Goal: Task Accomplishment & Management: Manage account settings

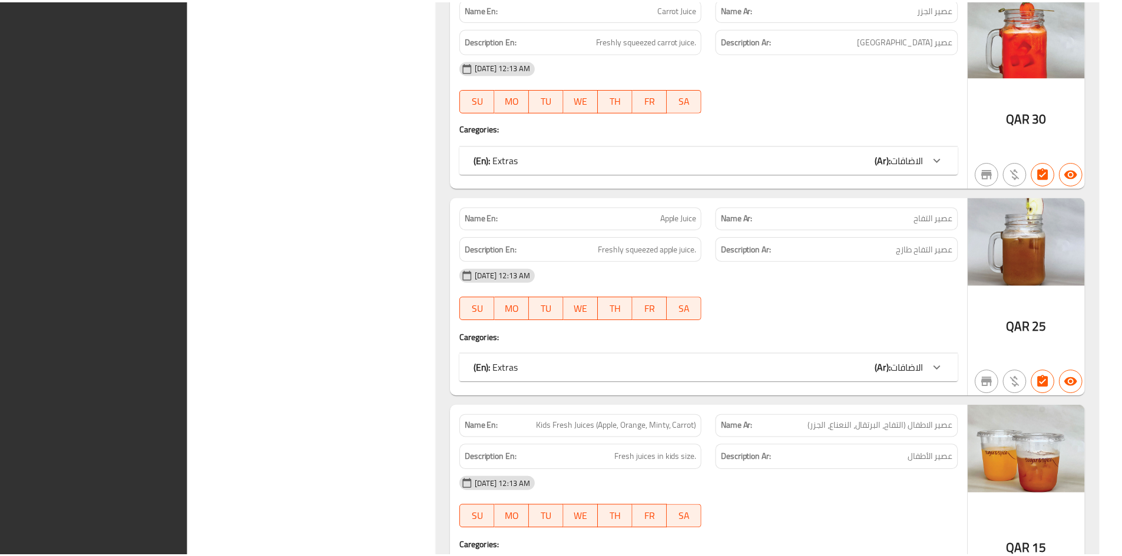
scroll to position [49532, 0]
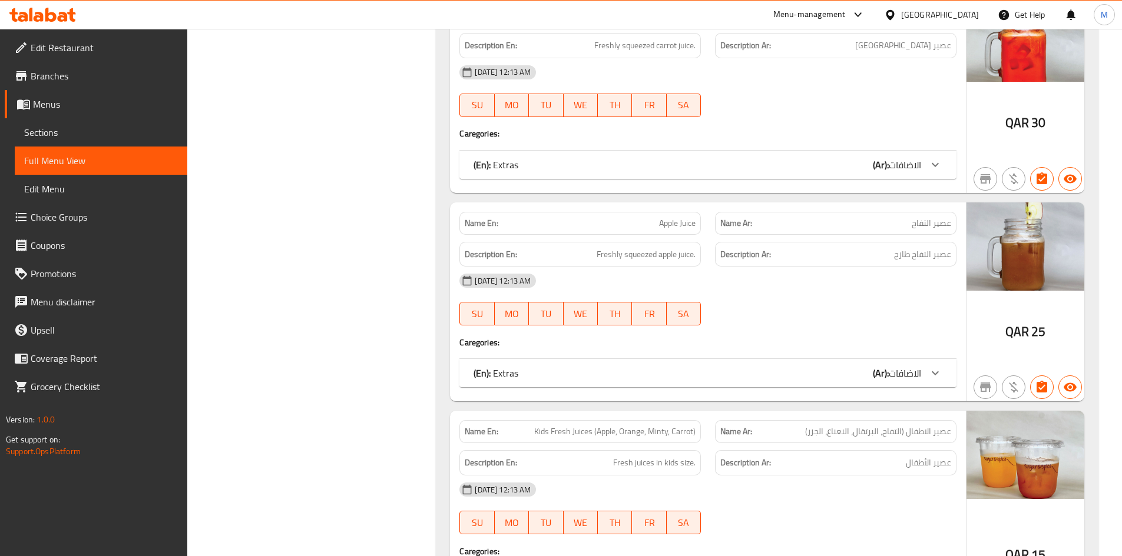
click at [740, 128] on h4 "Caregories:" at bounding box center [707, 134] width 497 height 12
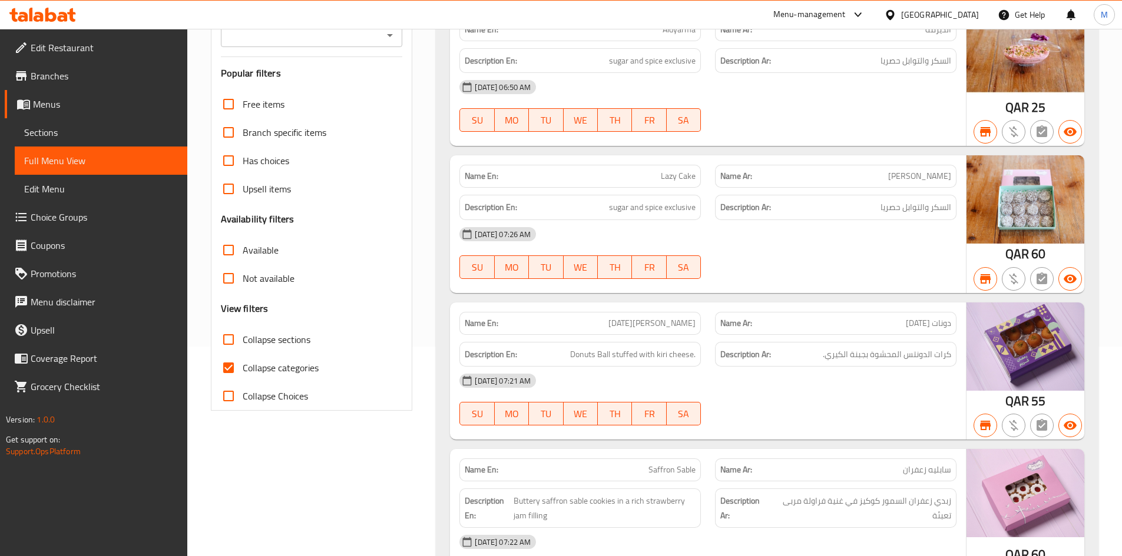
scroll to position [0, 0]
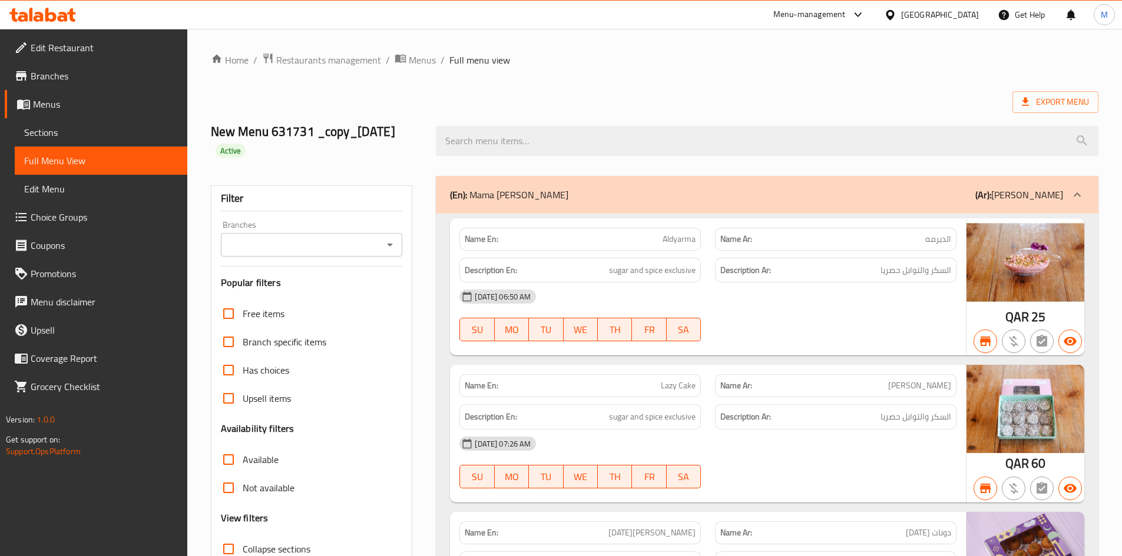
click at [44, 104] on span "Menus" at bounding box center [105, 104] width 145 height 14
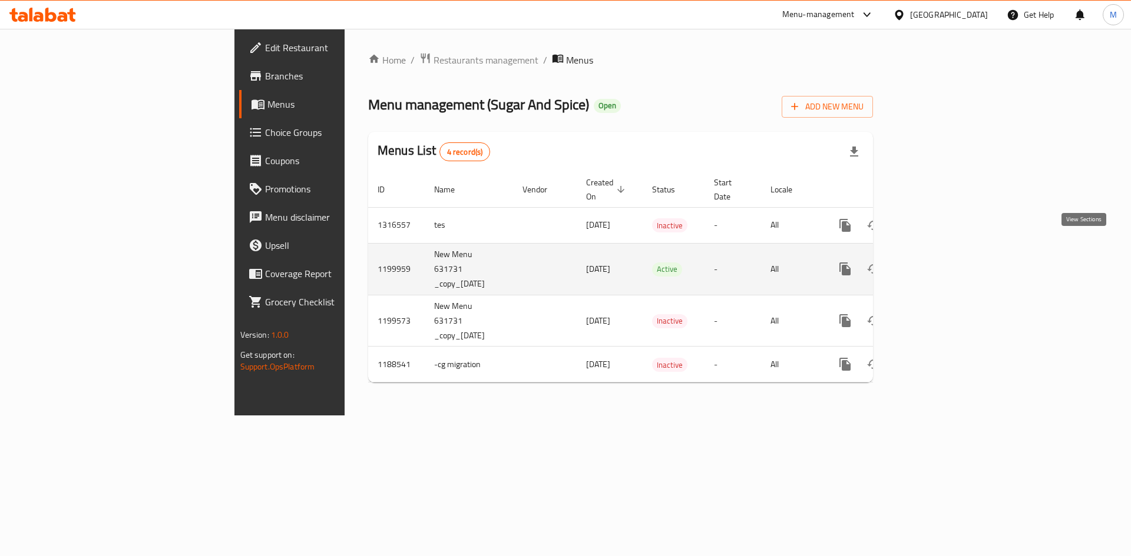
click at [937, 262] on icon "enhanced table" at bounding box center [930, 269] width 14 height 14
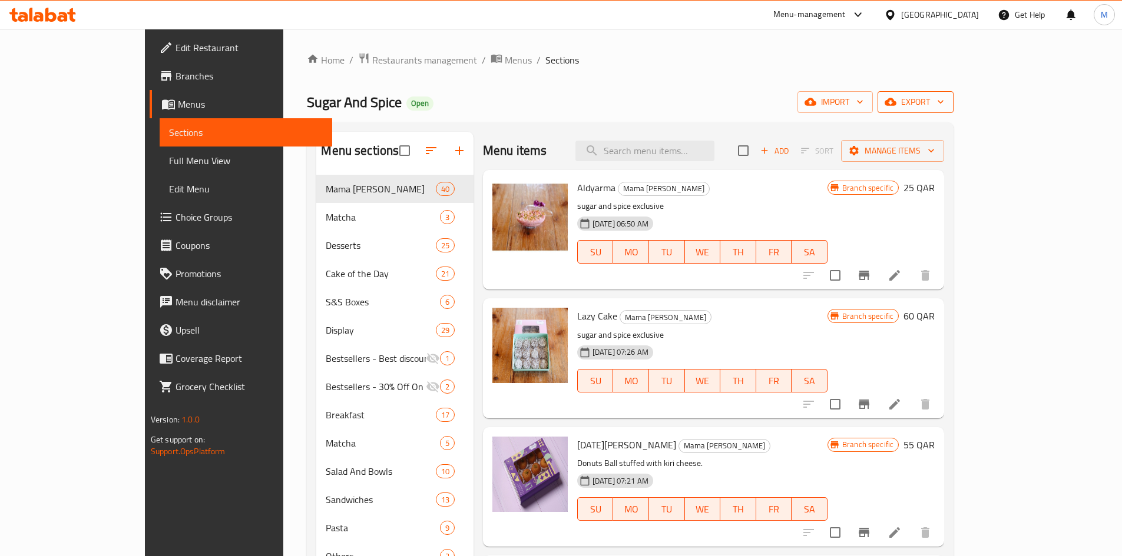
click at [944, 105] on span "export" at bounding box center [915, 102] width 57 height 15
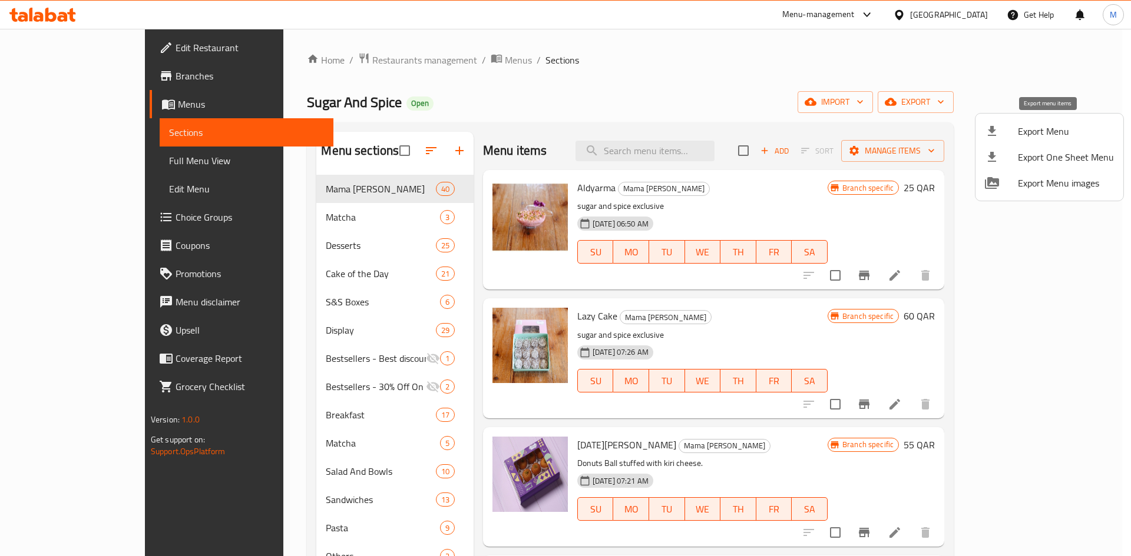
click at [1032, 137] on span "Export Menu" at bounding box center [1066, 131] width 96 height 14
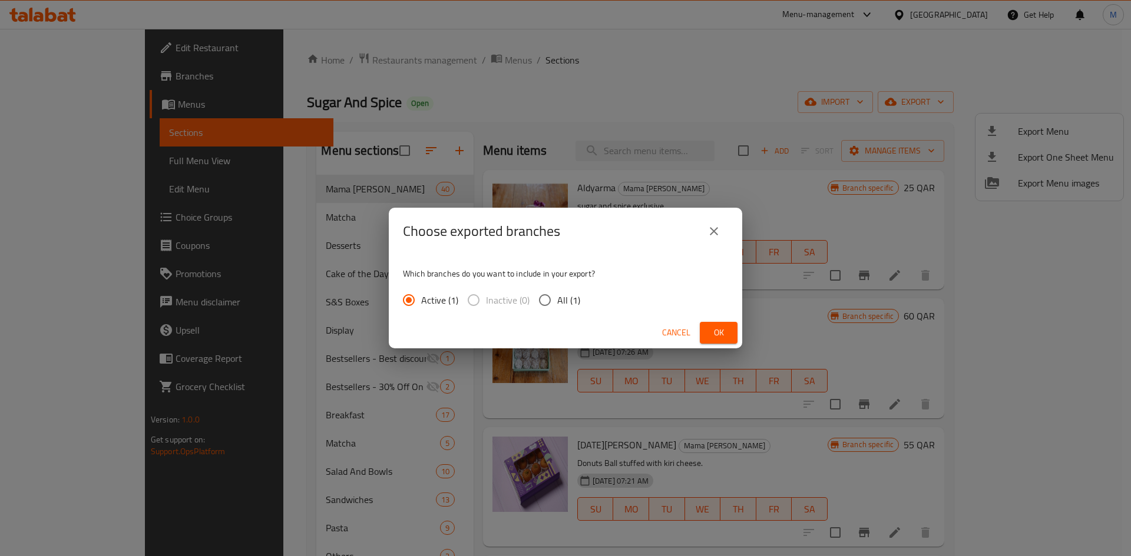
click at [542, 300] on input "All (1)" at bounding box center [544, 300] width 25 height 25
radio input "true"
click at [731, 334] on button "Ok" at bounding box center [719, 333] width 38 height 22
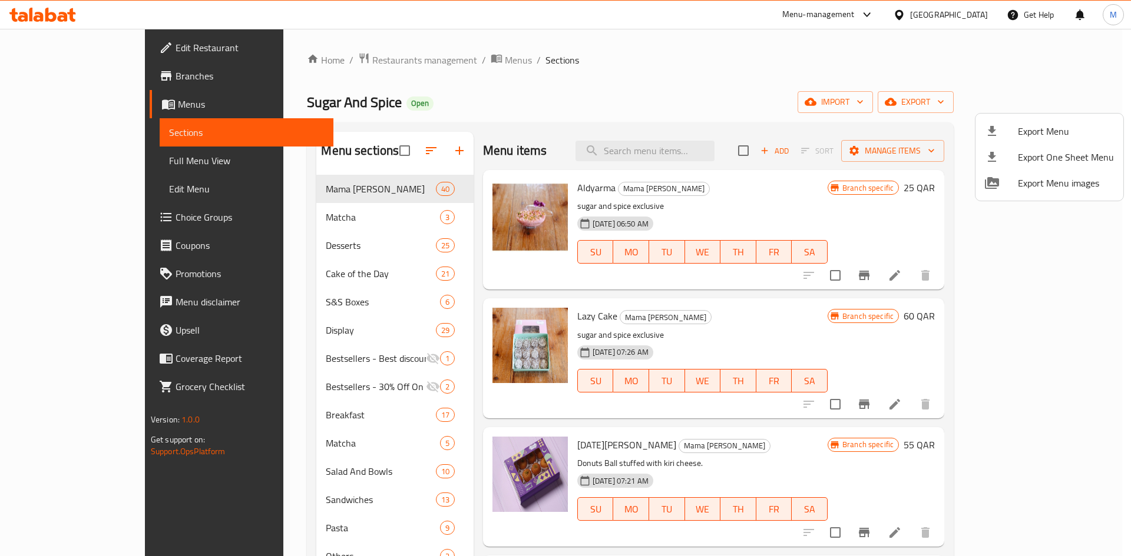
click at [979, 13] on div at bounding box center [565, 278] width 1131 height 556
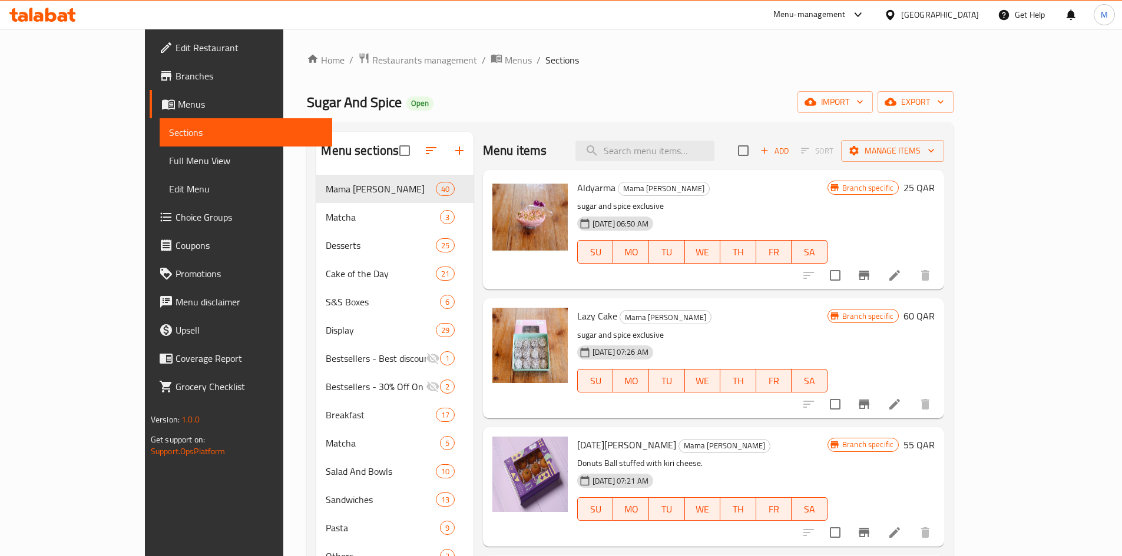
click at [970, 19] on div "Qatar" at bounding box center [940, 14] width 78 height 13
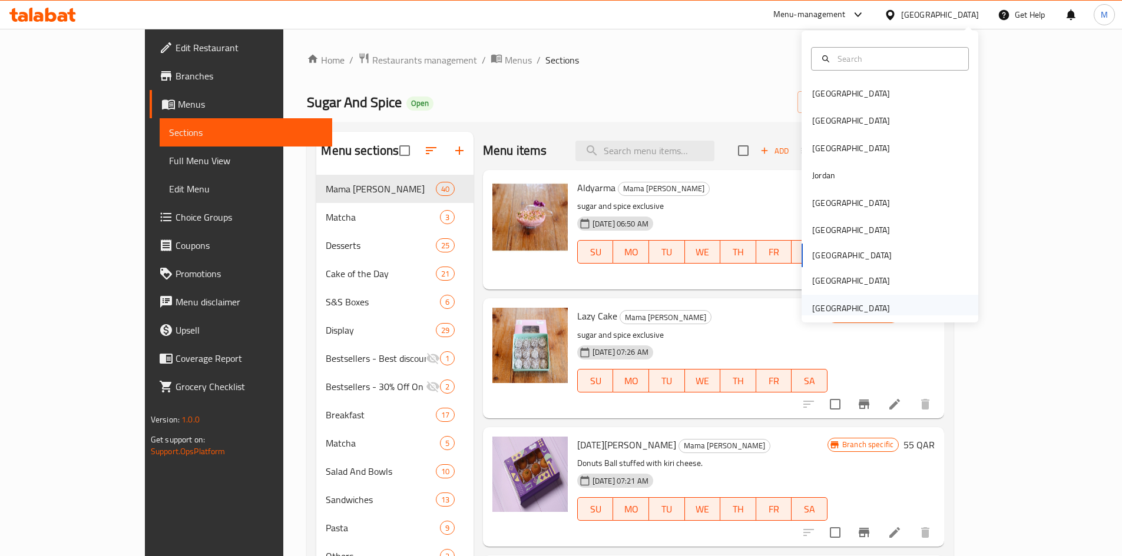
click at [877, 313] on div "[GEOGRAPHIC_DATA]" at bounding box center [851, 308] width 78 height 13
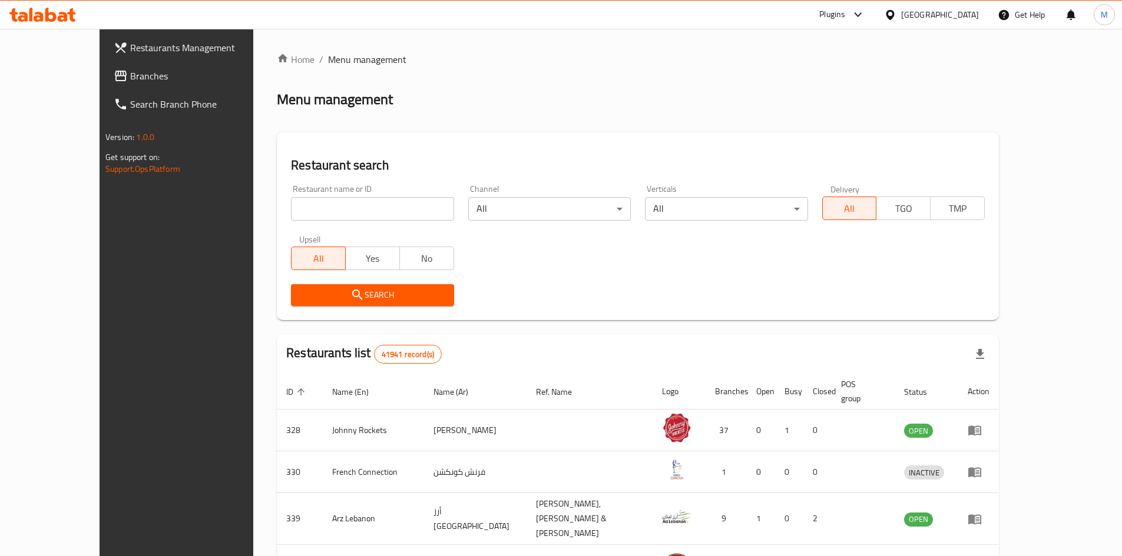
drag, startPoint x: 64, startPoint y: 76, endPoint x: 108, endPoint y: 94, distance: 47.8
click at [130, 76] on span "Branches" at bounding box center [203, 76] width 147 height 14
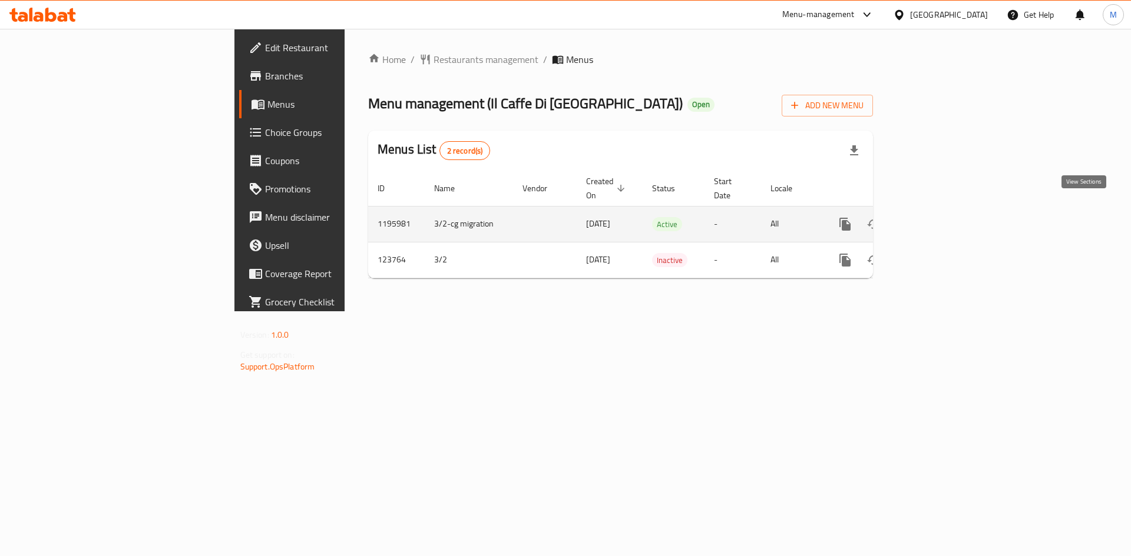
click at [937, 217] on icon "enhanced table" at bounding box center [930, 224] width 14 height 14
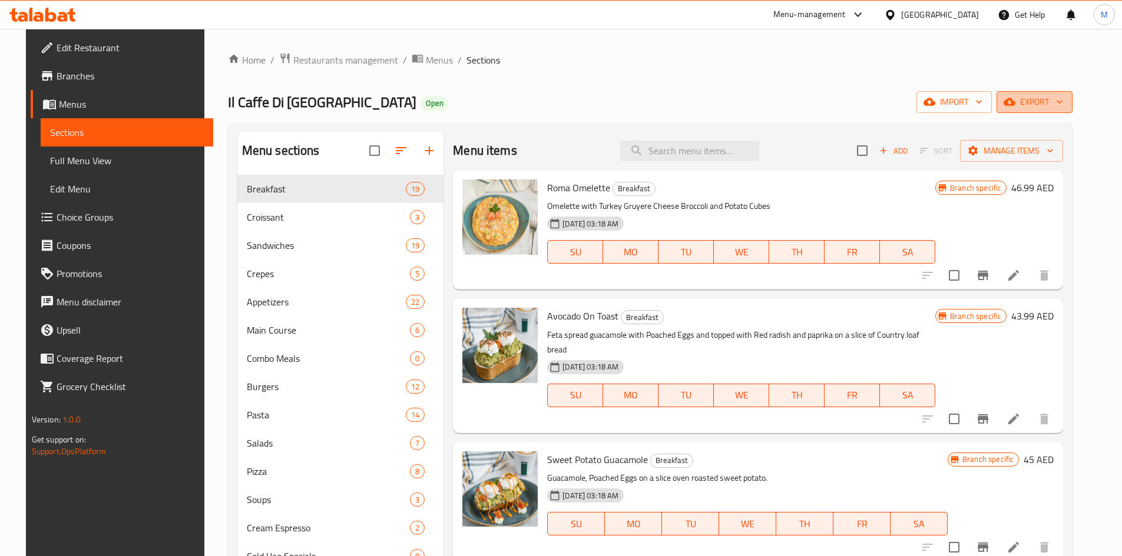
click at [1072, 111] on button "export" at bounding box center [1034, 102] width 76 height 22
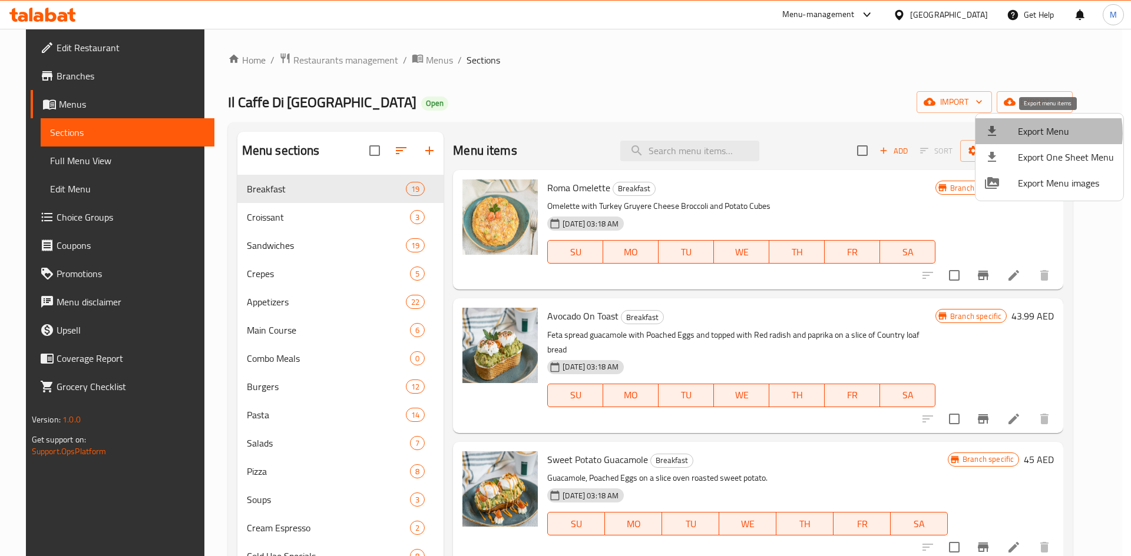
click at [1031, 133] on span "Export Menu" at bounding box center [1066, 131] width 96 height 14
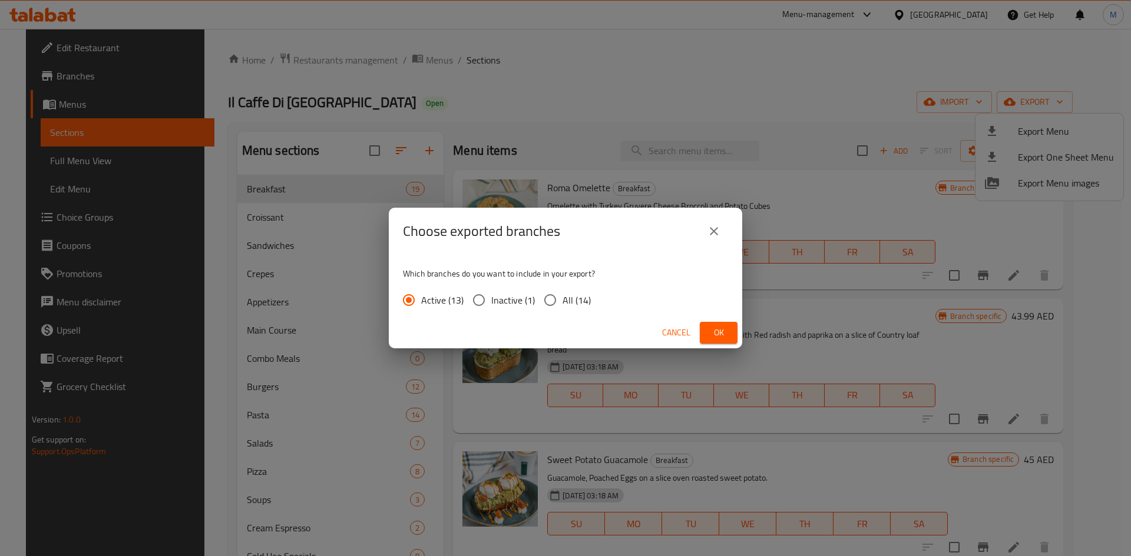
click at [548, 299] on input "All (14)" at bounding box center [550, 300] width 25 height 25
radio input "true"
drag, startPoint x: 713, startPoint y: 330, endPoint x: 677, endPoint y: 333, distance: 35.5
click at [711, 330] on span "Ok" at bounding box center [718, 333] width 19 height 15
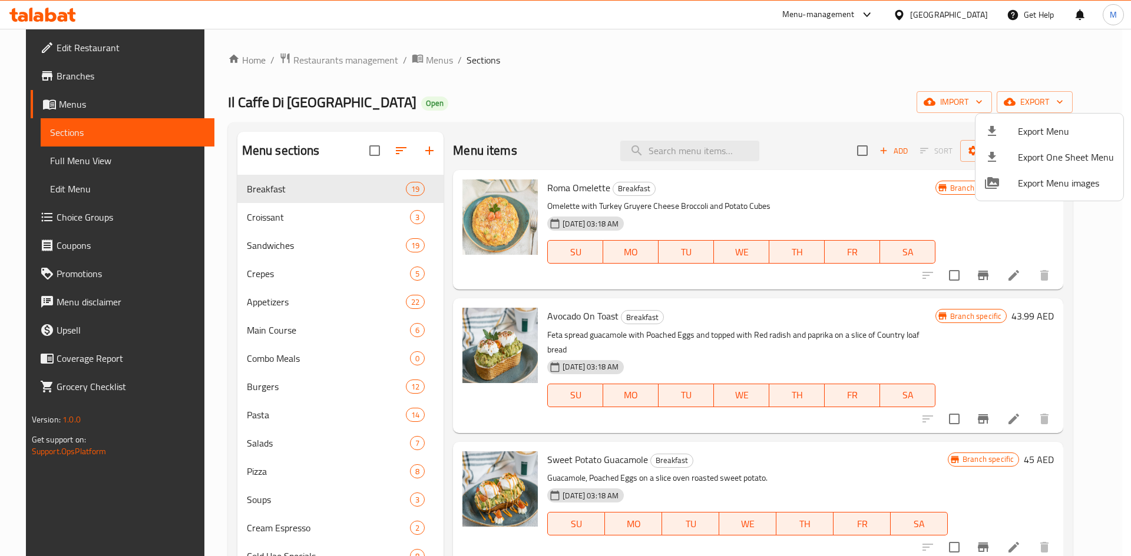
click at [53, 81] on div at bounding box center [565, 278] width 1131 height 556
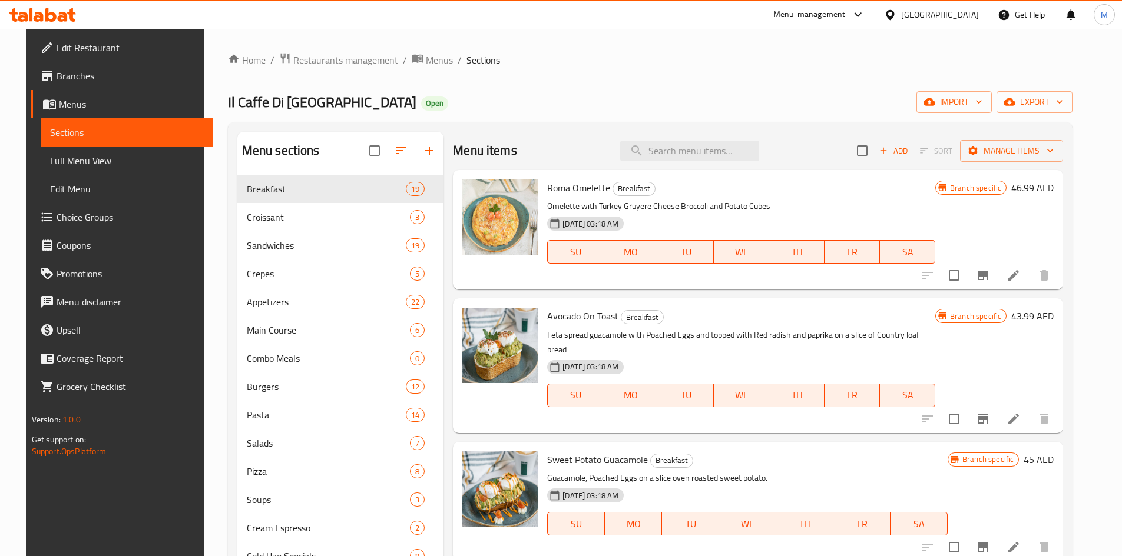
click at [57, 76] on span "Branches" at bounding box center [130, 76] width 147 height 14
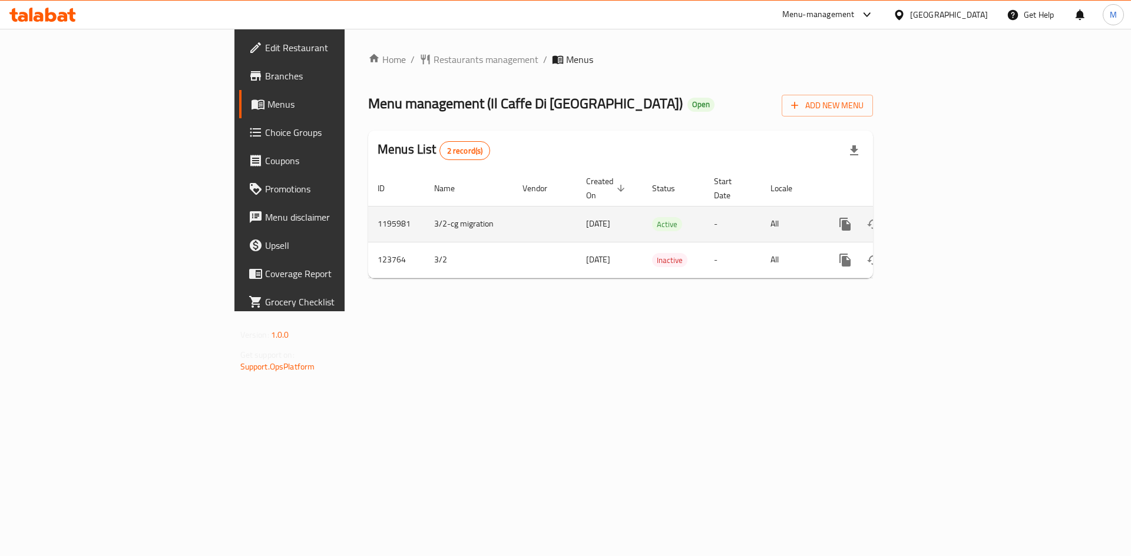
click at [937, 217] on icon "enhanced table" at bounding box center [930, 224] width 14 height 14
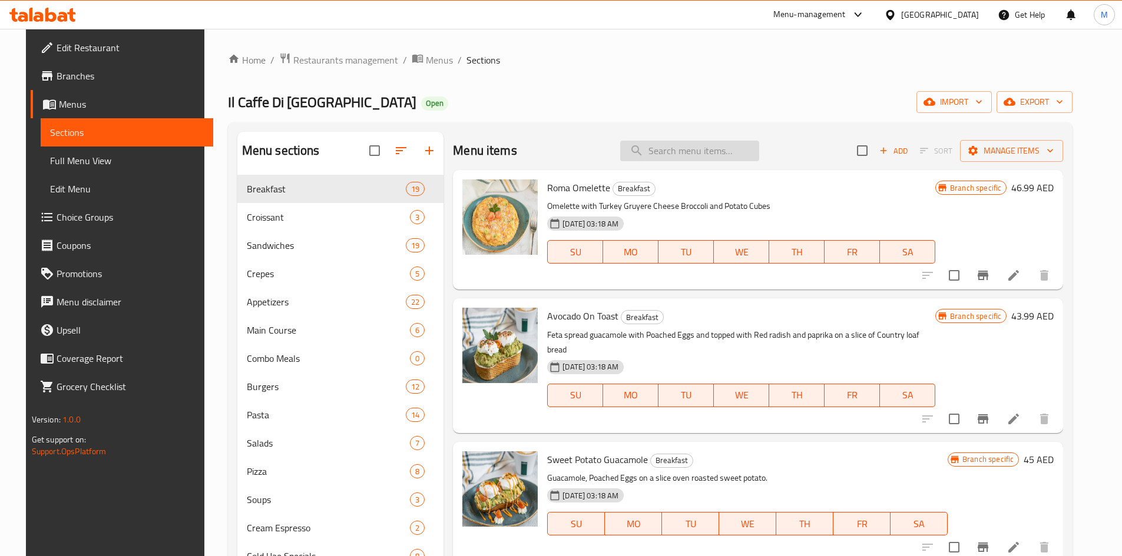
click at [665, 151] on input "search" at bounding box center [689, 151] width 139 height 21
paste input "Caffe Maya"
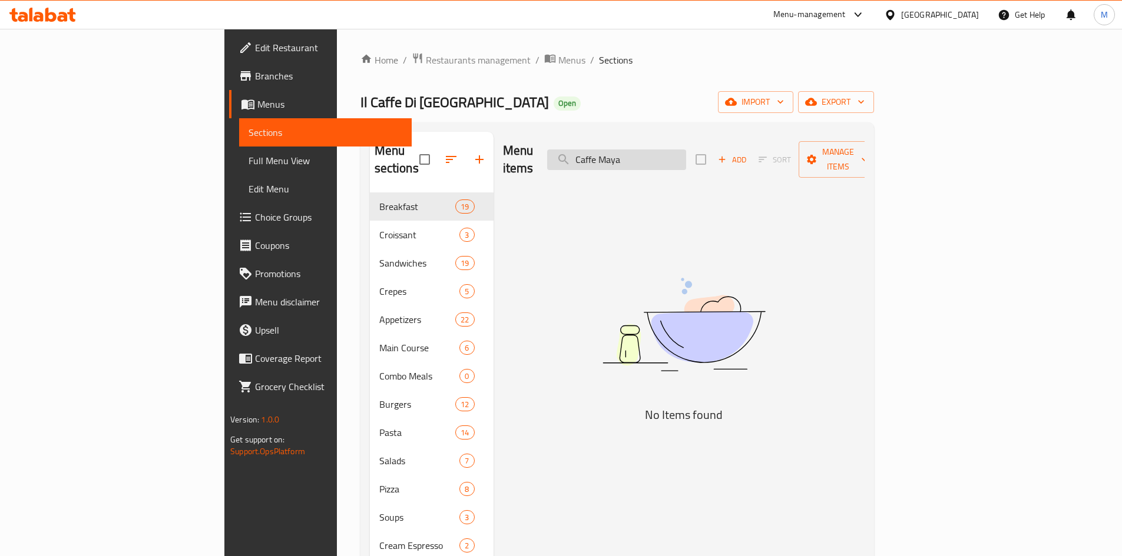
click at [673, 156] on input "Caffe Maya" at bounding box center [616, 160] width 139 height 21
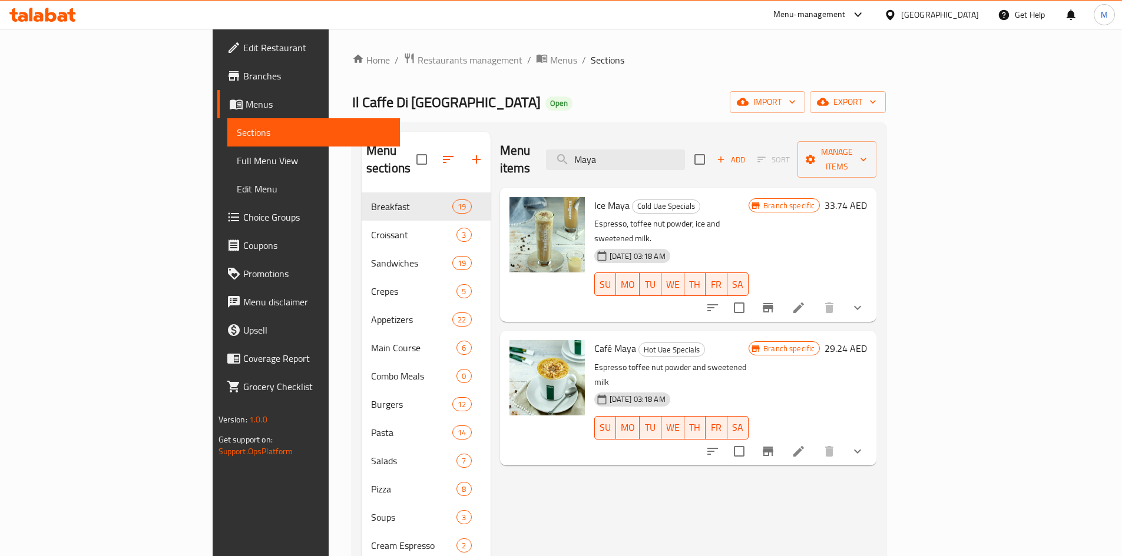
type input "Maya"
click at [872, 438] on button "show more" at bounding box center [857, 452] width 28 height 28
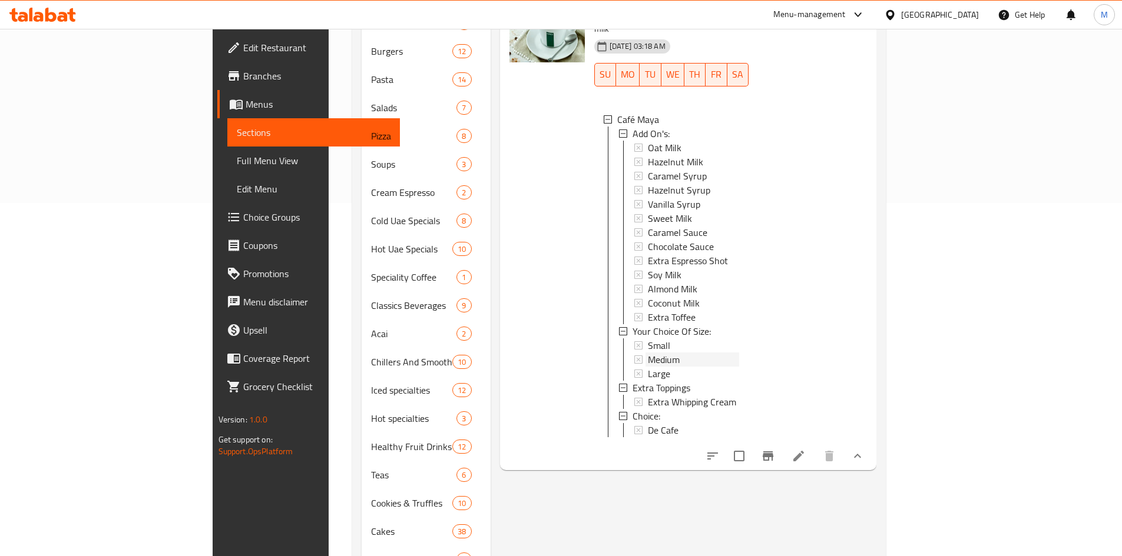
click at [648, 353] on span "Medium" at bounding box center [664, 360] width 32 height 14
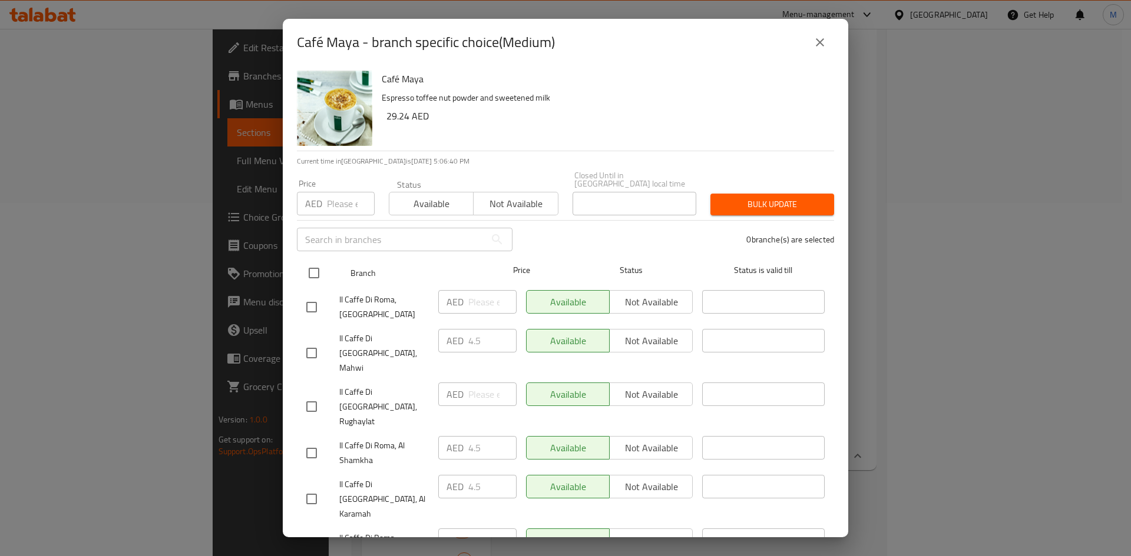
click at [314, 267] on input "checkbox" at bounding box center [314, 273] width 25 height 25
checkbox input "true"
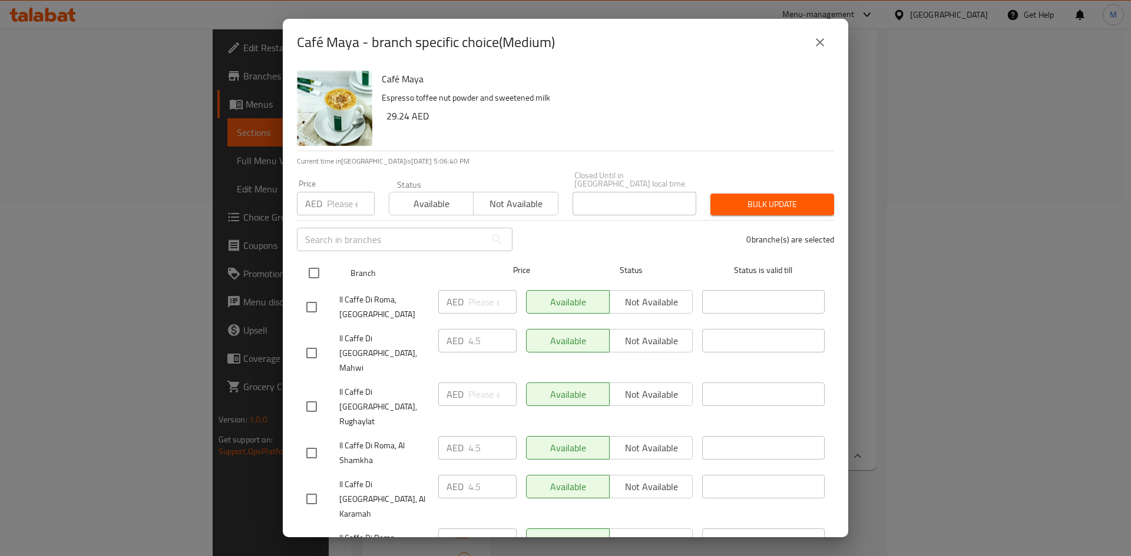
checkbox input "true"
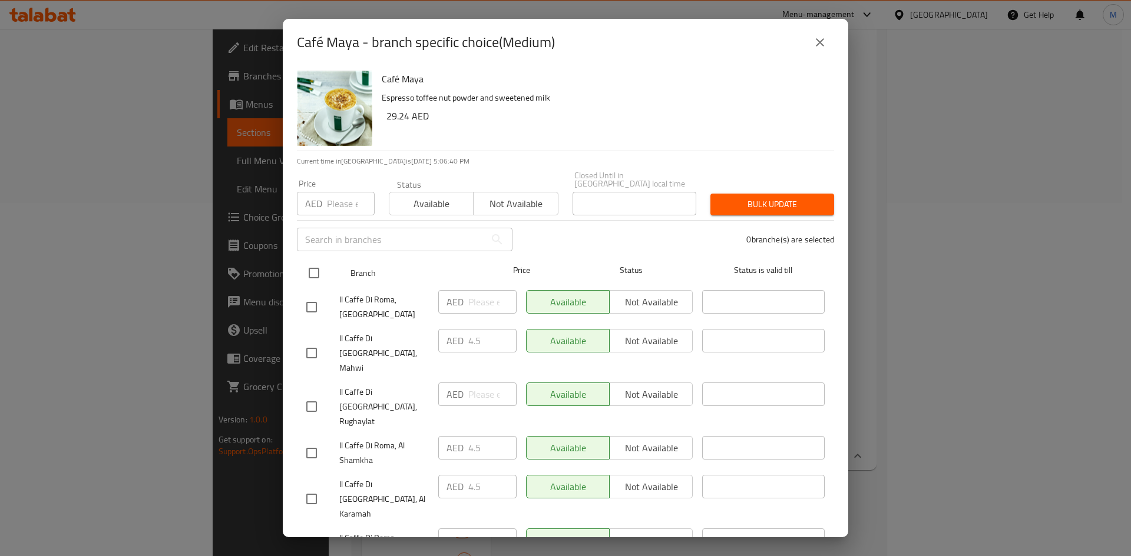
checkbox input "true"
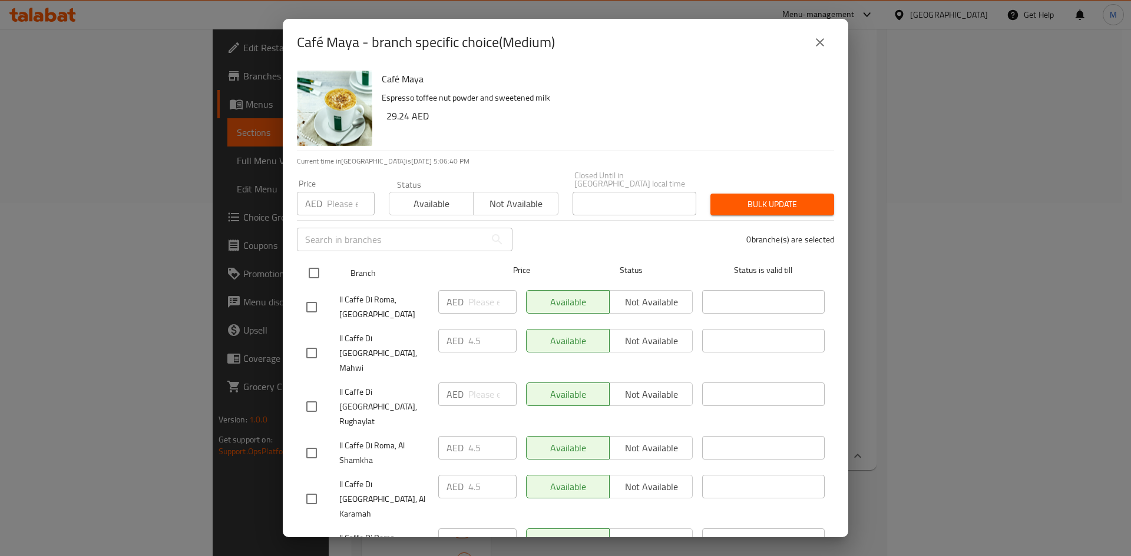
checkbox input "true"
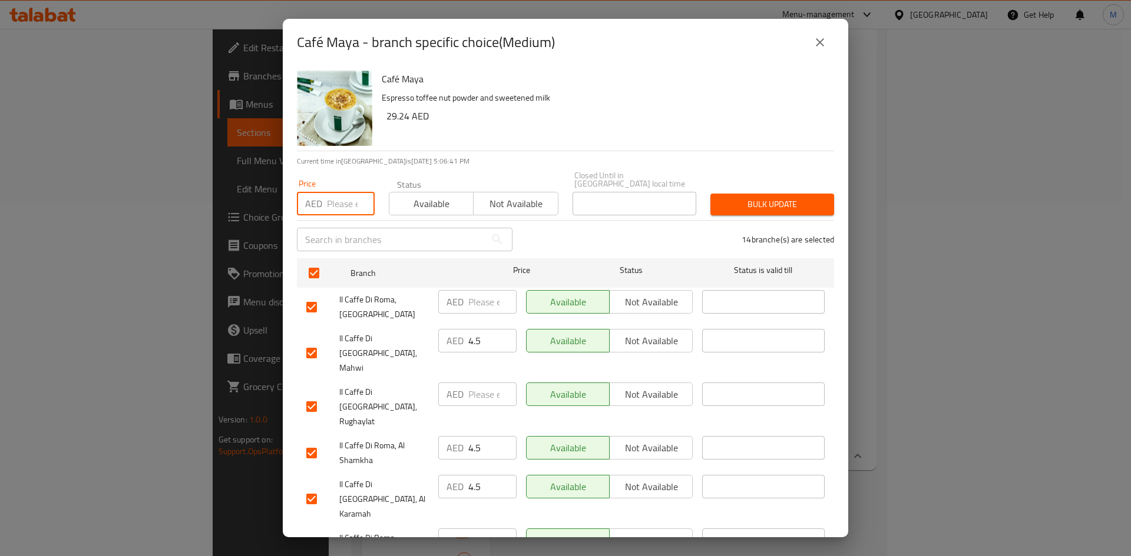
click at [334, 205] on input "number" at bounding box center [351, 204] width 48 height 24
paste input "4.50"
click at [332, 203] on input "4.50" at bounding box center [351, 204] width 48 height 24
type input "4.50"
click at [733, 199] on span "Bulk update" at bounding box center [772, 204] width 105 height 15
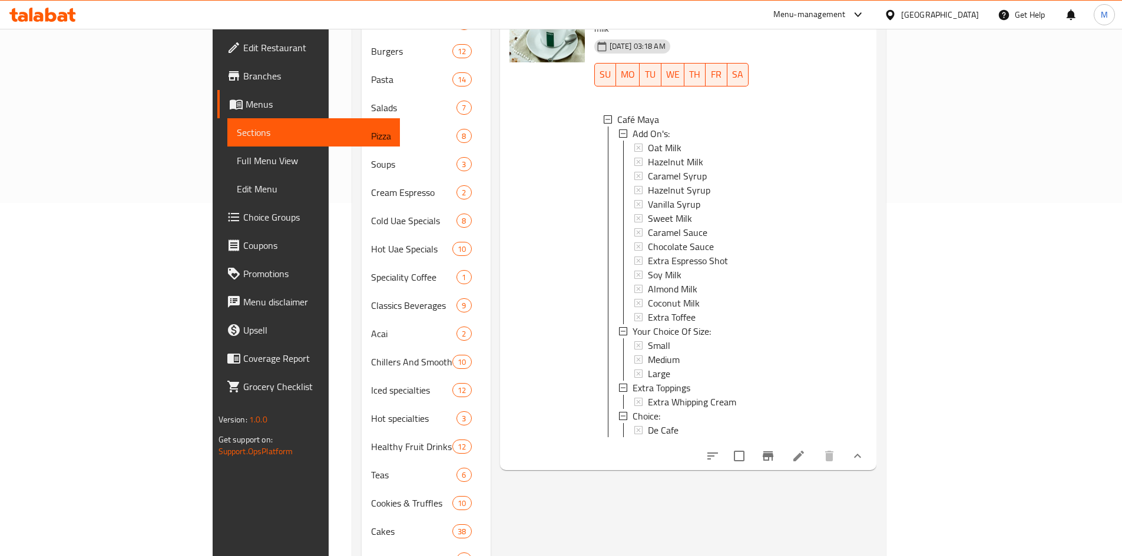
click at [604, 456] on div "Menu items Maya Add Sort Manage items Ice Maya Cold Uae Specials Espresso, toff…" at bounding box center [684, 363] width 386 height 1168
click at [648, 367] on span "Large" at bounding box center [659, 374] width 22 height 14
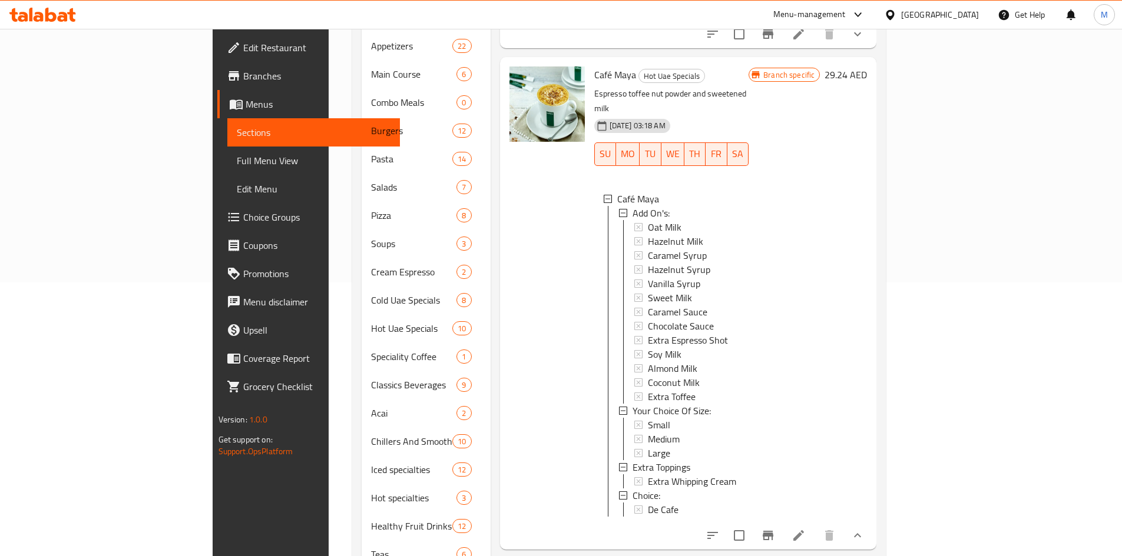
scroll to position [294, 0]
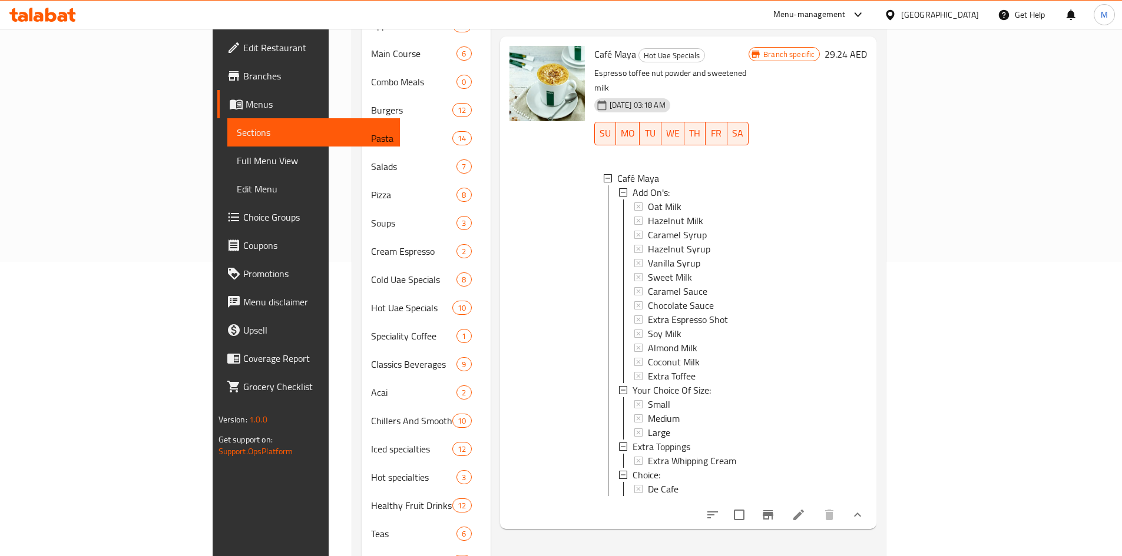
click at [804, 510] on icon at bounding box center [798, 515] width 11 height 11
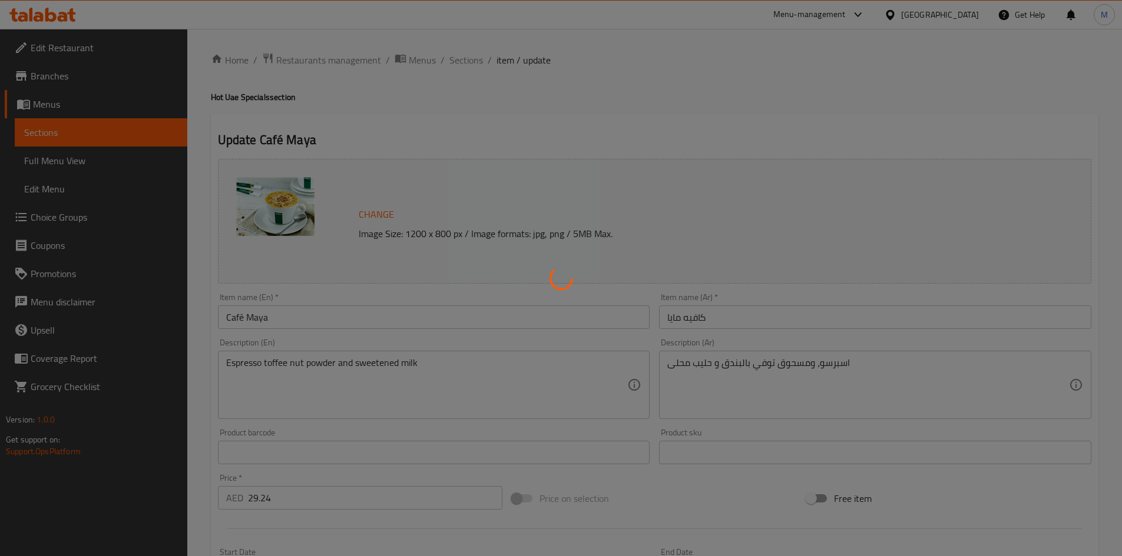
type input "الاضافات:"
type input "0"
type input "12"
type input "إختيارك من حجم:"
type input "1"
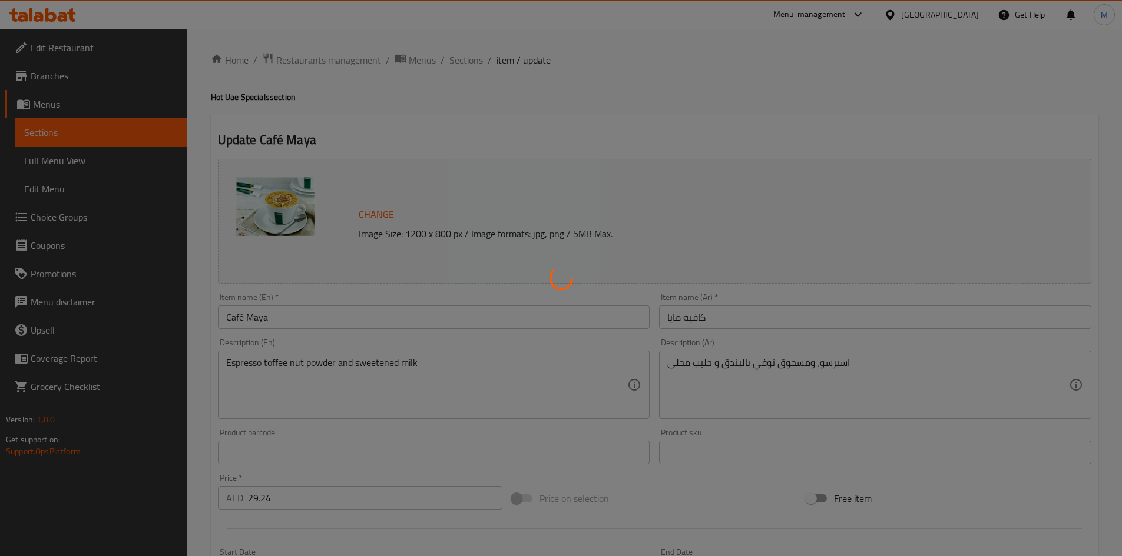
type input "1"
type input "الطبقة الإضافية"
type input "0"
type input "1"
type input "اختيار:"
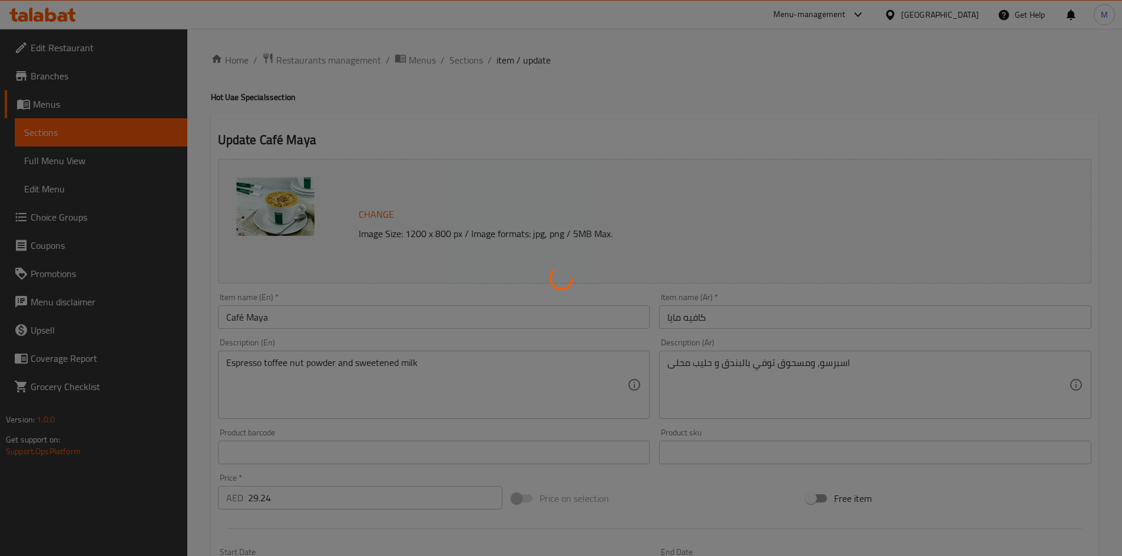
type input "0"
type input "1"
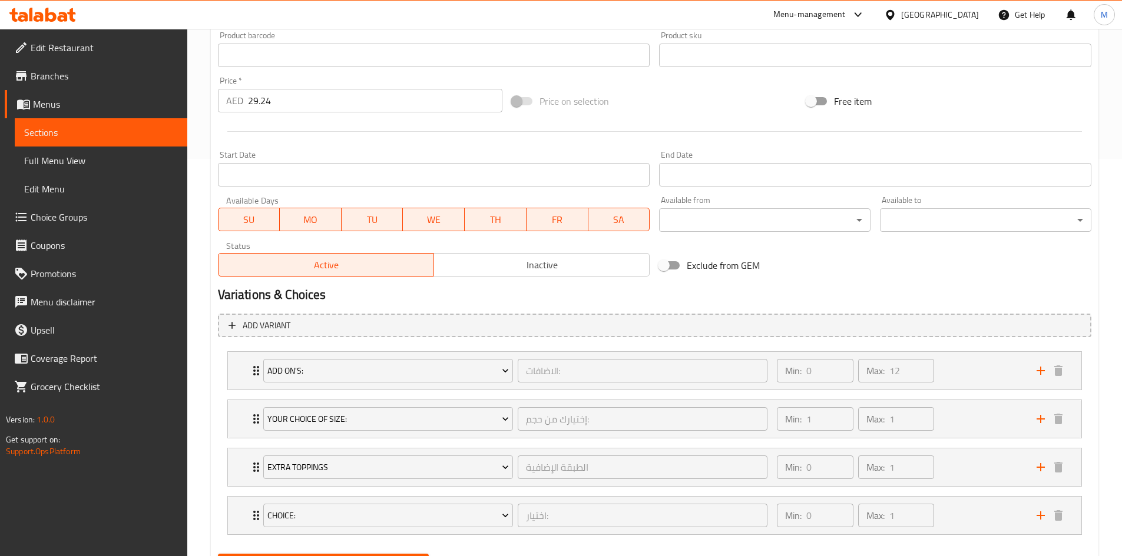
scroll to position [457, 0]
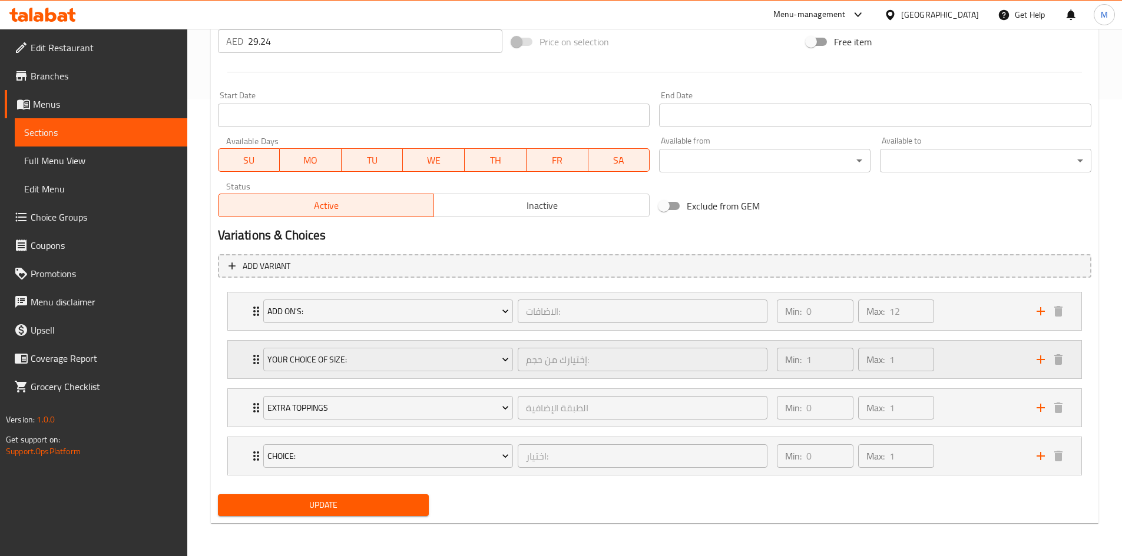
click at [254, 359] on icon "Expand" at bounding box center [256, 360] width 14 height 14
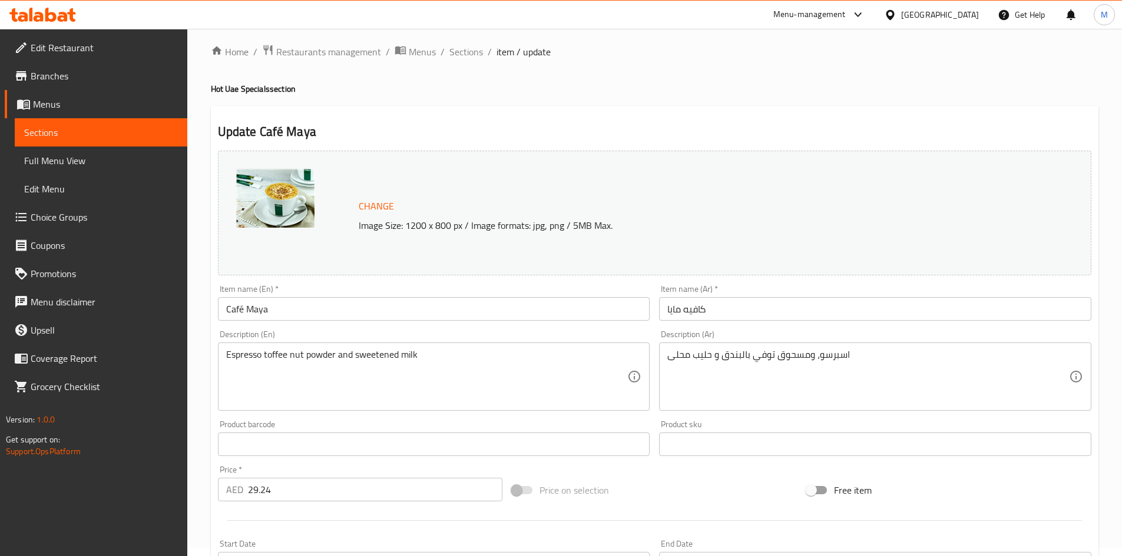
scroll to position [0, 0]
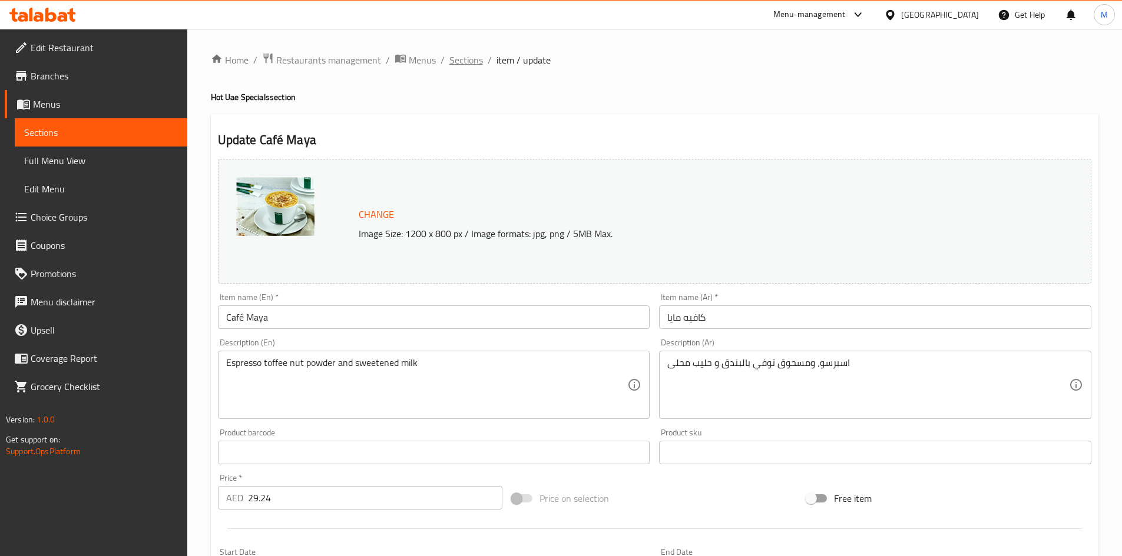
click at [468, 67] on span "Sections" at bounding box center [466, 60] width 34 height 14
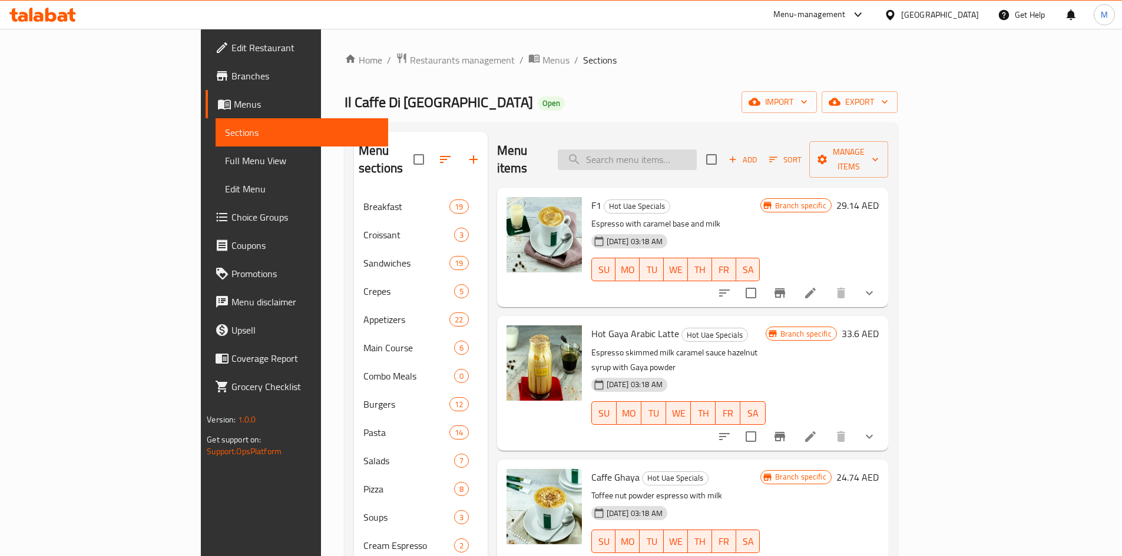
click at [680, 153] on input "search" at bounding box center [627, 160] width 139 height 21
paste input "Eggs any style"
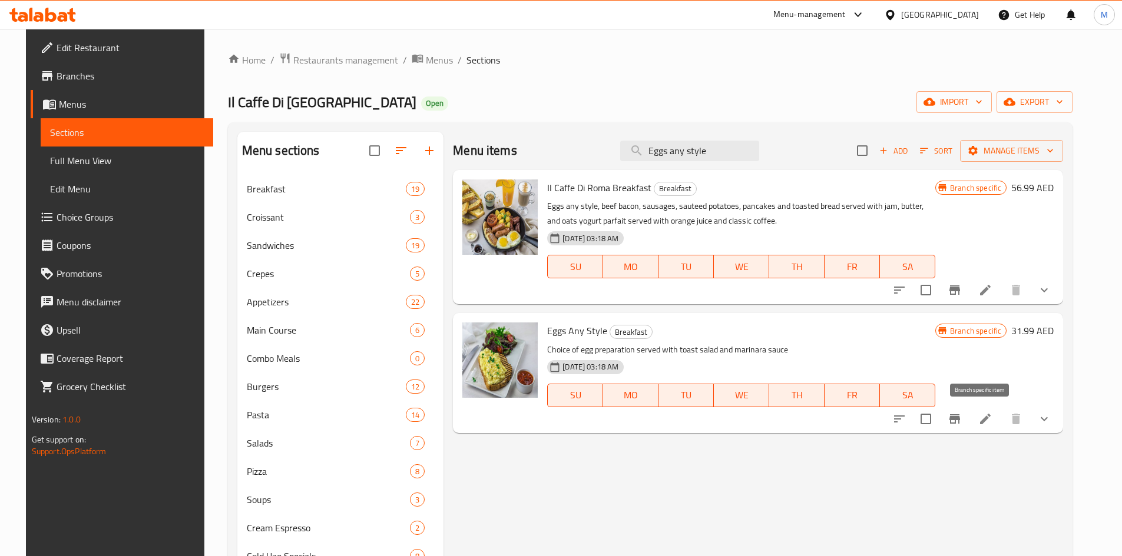
type input "Eggs any style"
click at [960, 420] on icon "Branch-specific-item" at bounding box center [954, 419] width 11 height 9
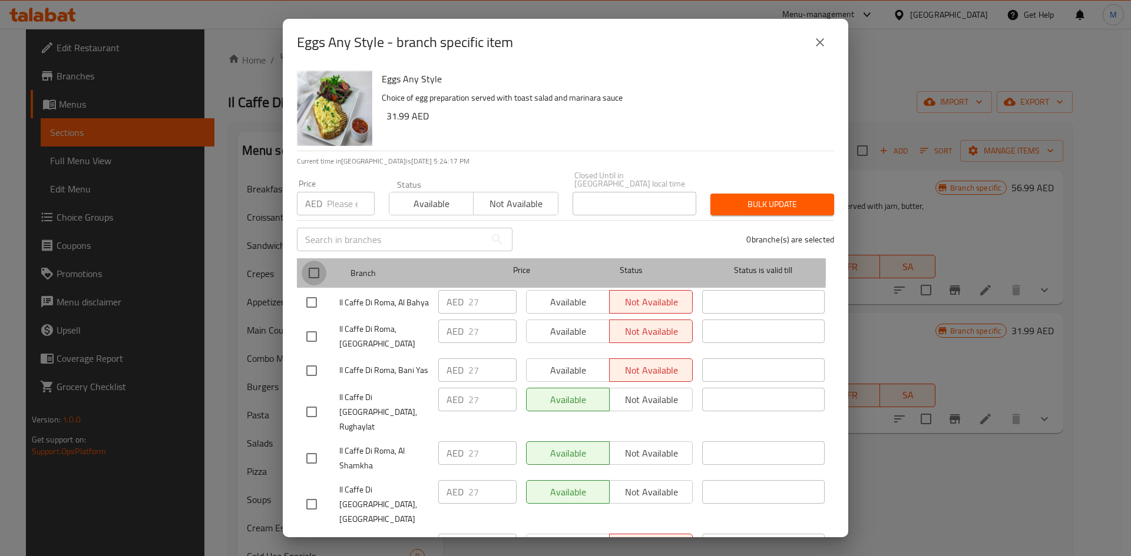
click at [317, 271] on input "checkbox" at bounding box center [314, 273] width 25 height 25
checkbox input "true"
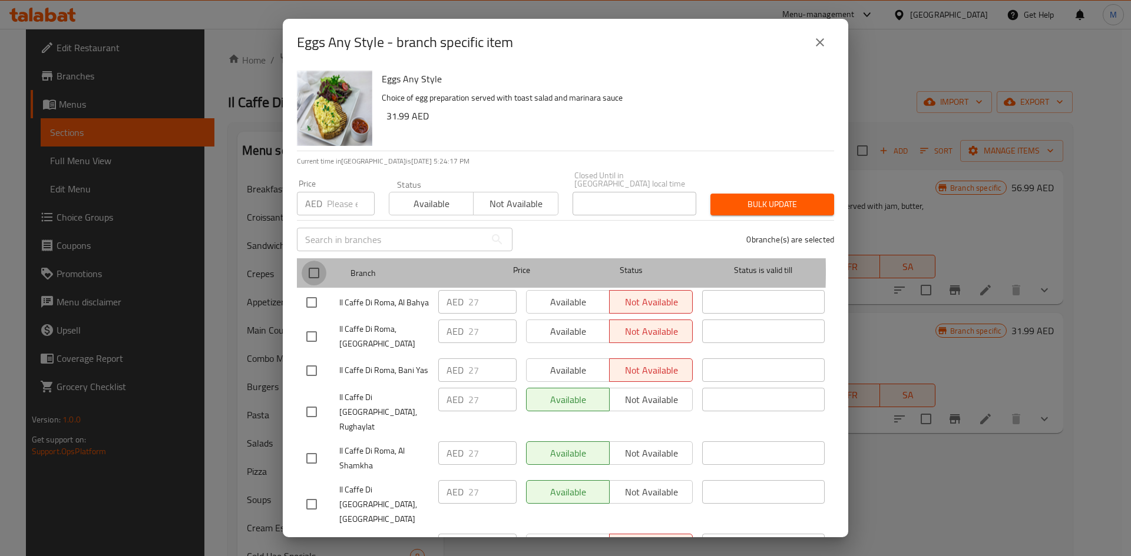
checkbox input "true"
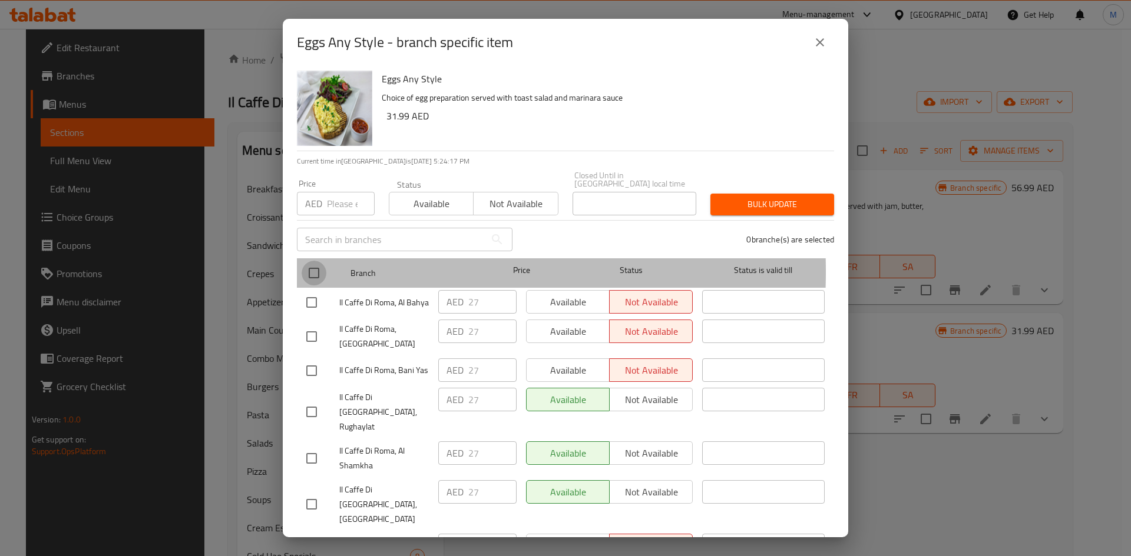
checkbox input "true"
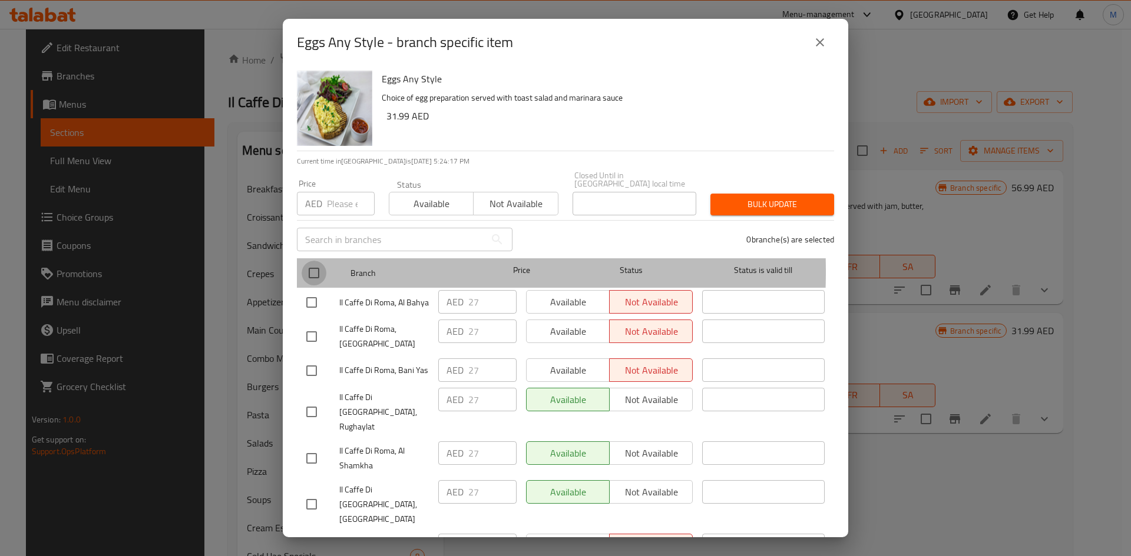
checkbox input "true"
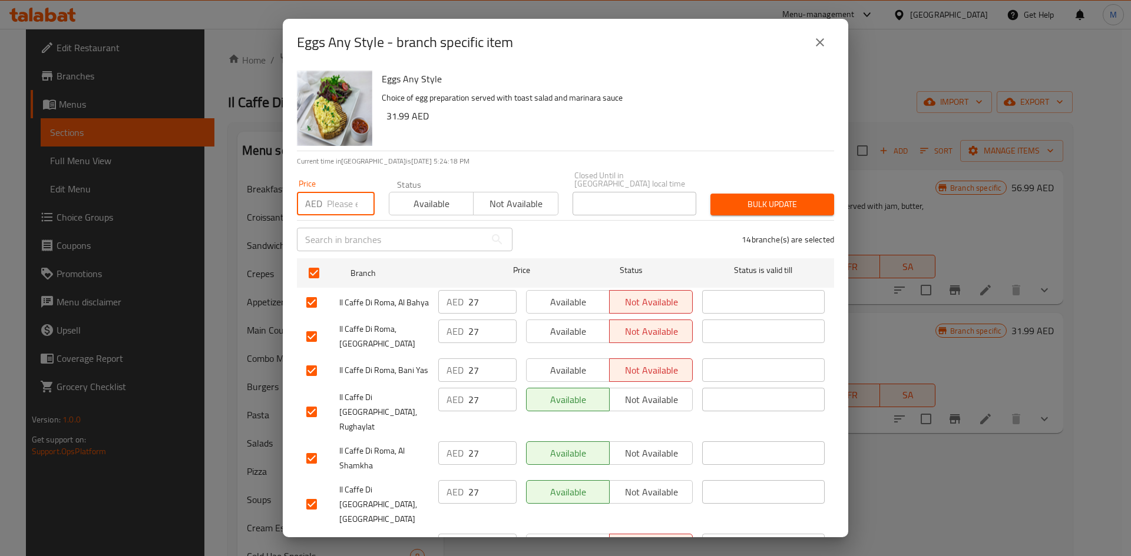
click at [333, 207] on input "number" at bounding box center [351, 204] width 48 height 24
paste input "31.99"
type input "31.99"
click at [743, 206] on span "Bulk update" at bounding box center [772, 204] width 105 height 15
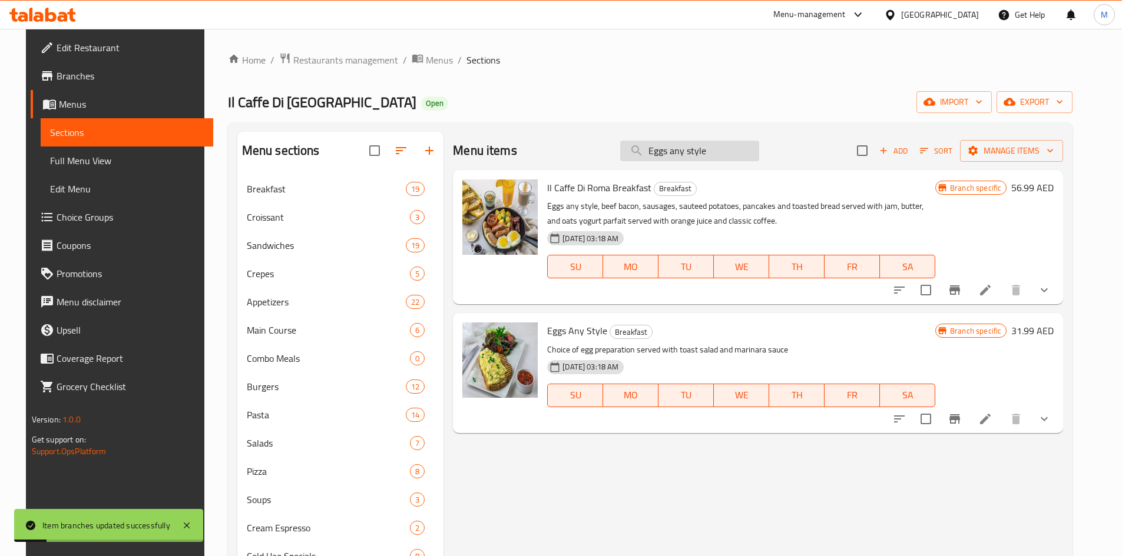
click at [702, 161] on input "Eggs any style" at bounding box center [689, 151] width 139 height 21
click at [704, 151] on input "Eggs any style" at bounding box center [689, 151] width 139 height 21
paste input "Benedict Croissant"
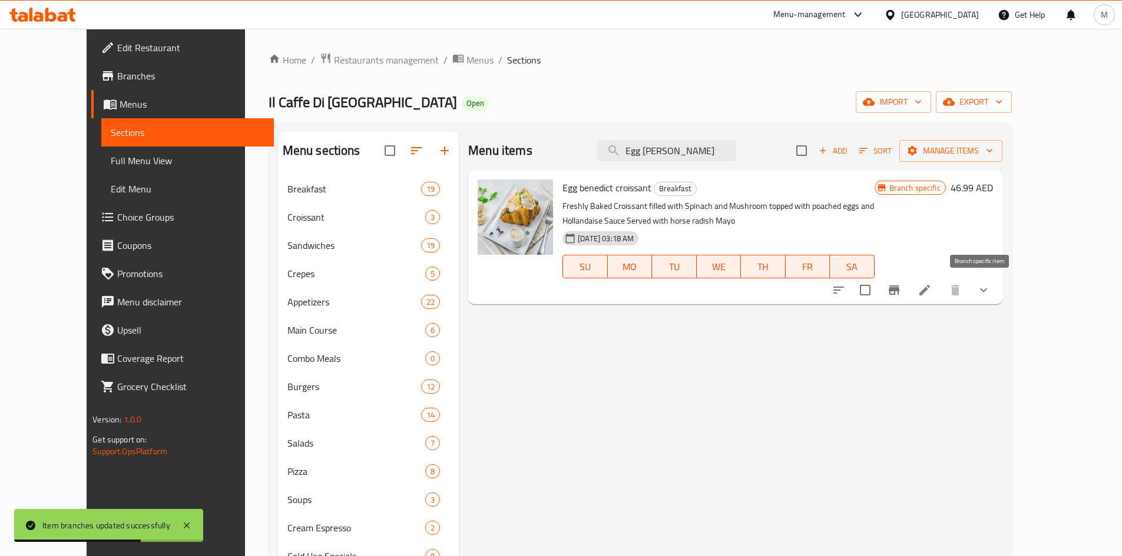
type input "Egg Benedict Croissant"
click at [899, 286] on icon "Branch-specific-item" at bounding box center [894, 290] width 11 height 9
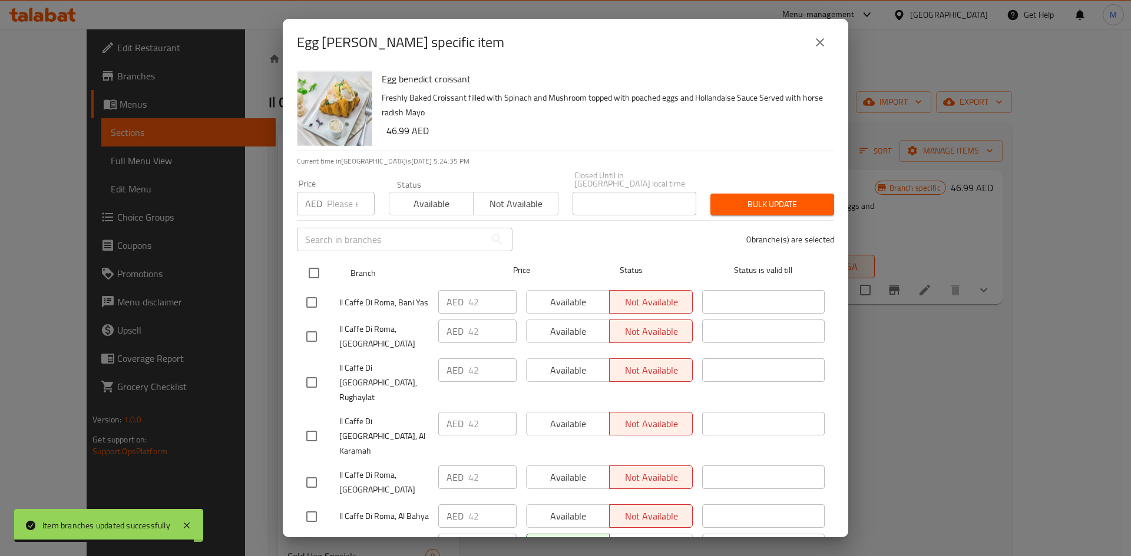
click at [315, 270] on input "checkbox" at bounding box center [314, 273] width 25 height 25
checkbox input "true"
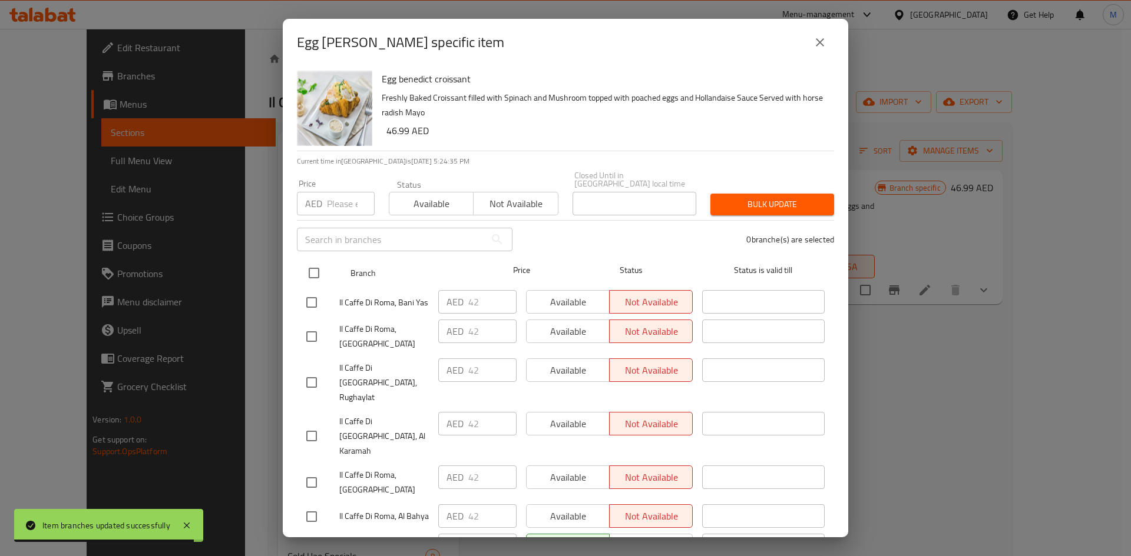
checkbox input "true"
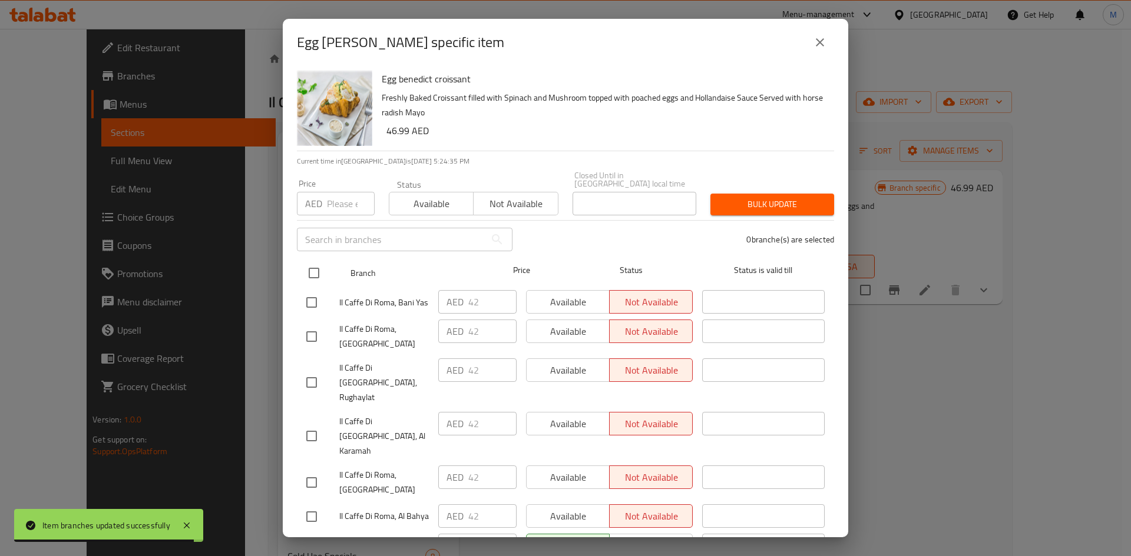
checkbox input "true"
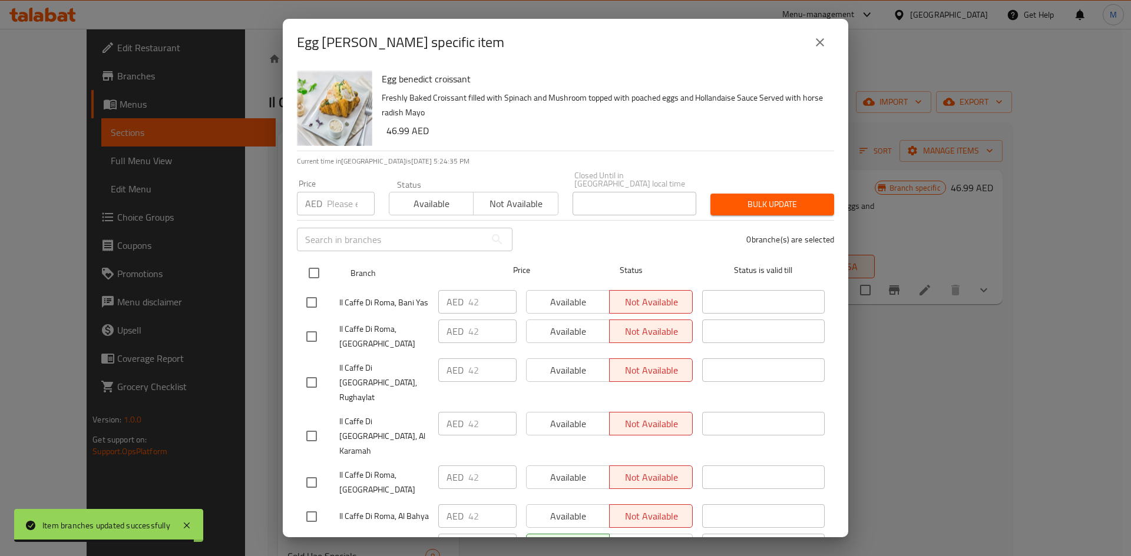
checkbox input "true"
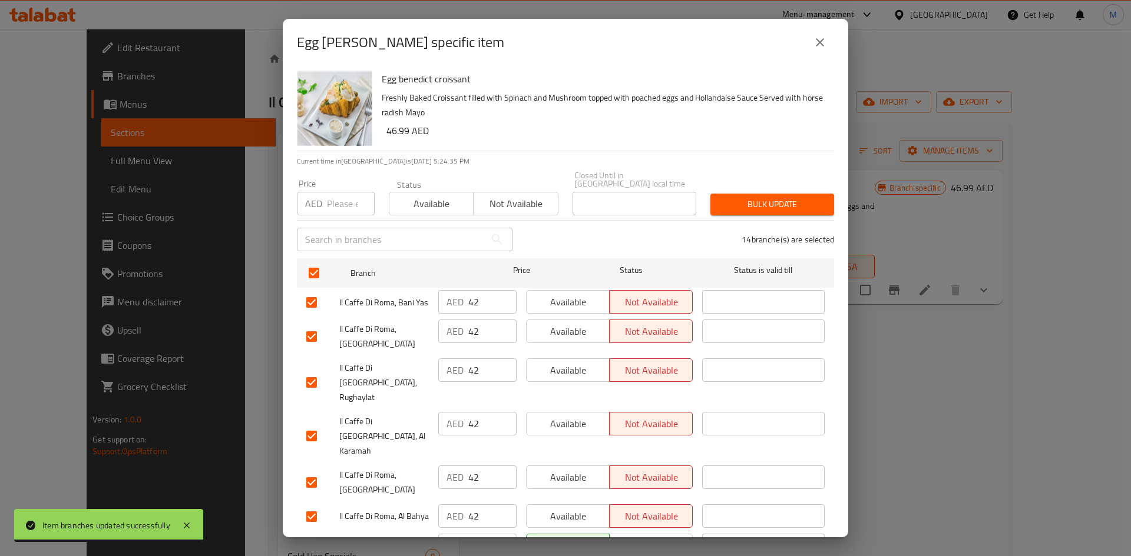
click at [342, 197] on input "number" at bounding box center [351, 204] width 48 height 24
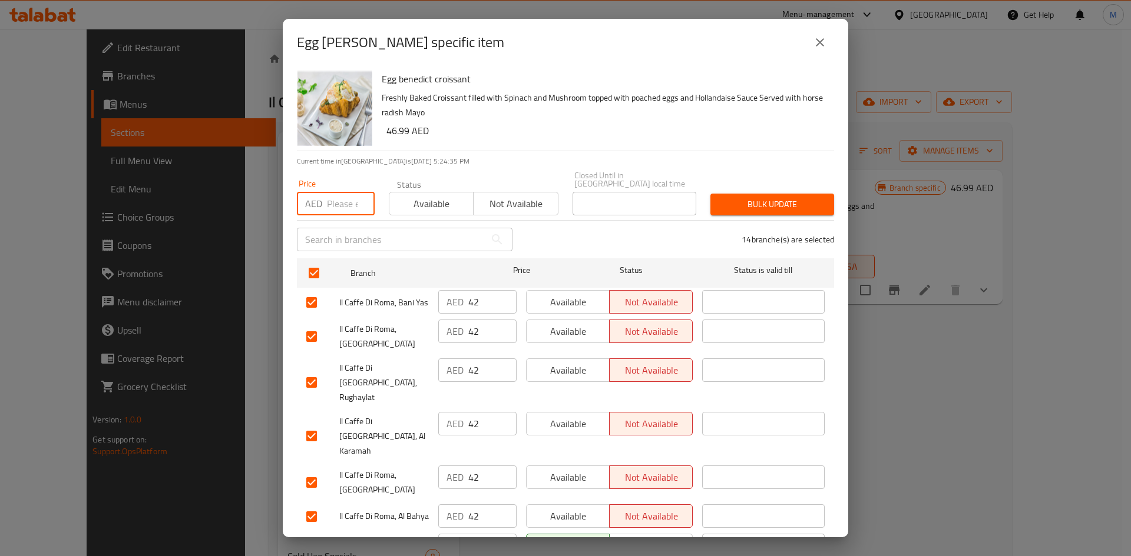
paste input "46.99"
type input "46.99"
click at [716, 196] on button "Bulk update" at bounding box center [772, 205] width 124 height 22
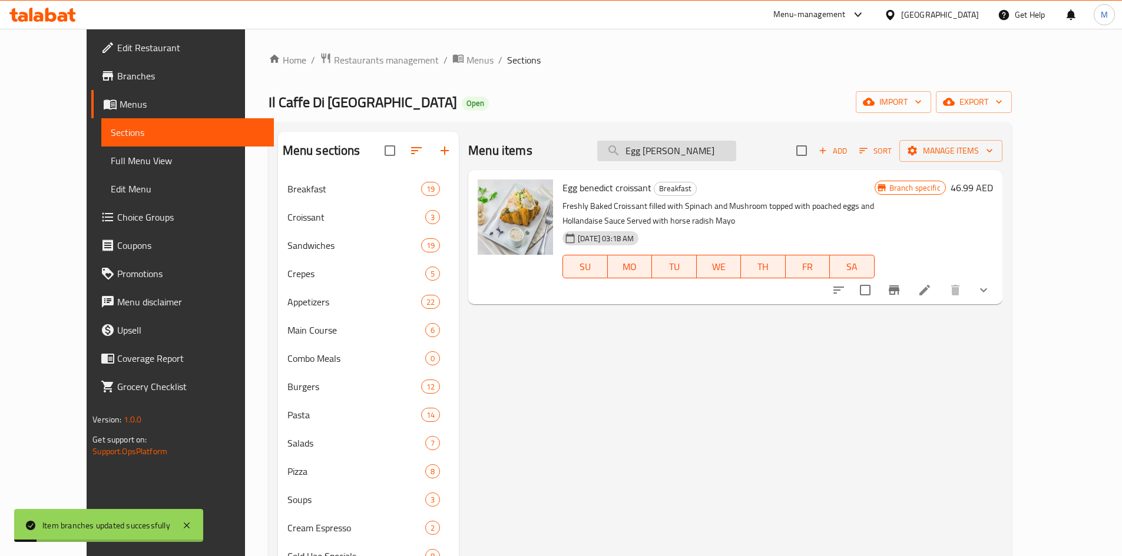
click at [688, 155] on input "Egg Benedict Croissant" at bounding box center [666, 151] width 139 height 21
paste input "Risotto Frutti Di Mare"
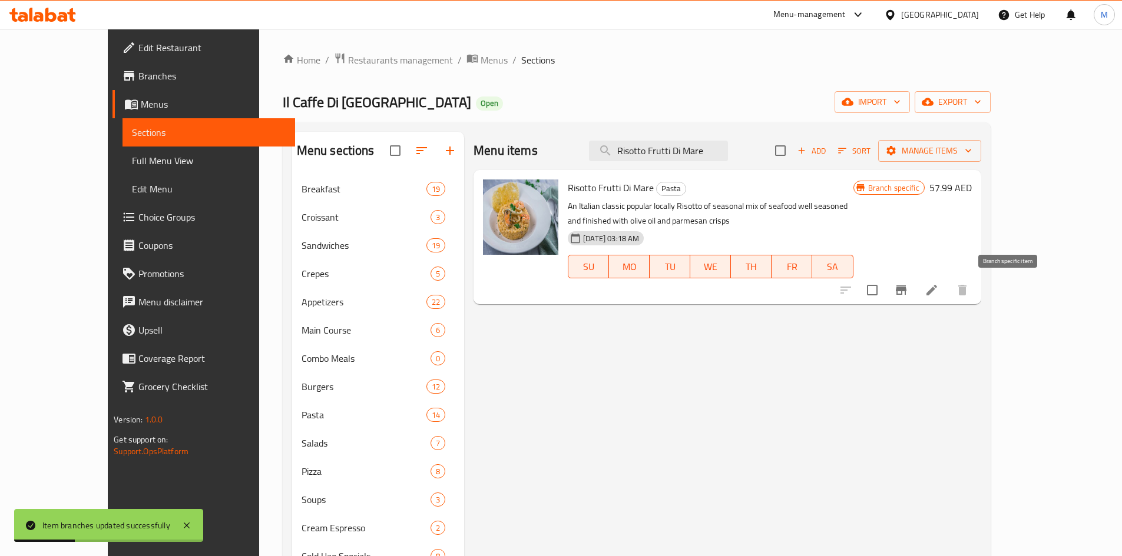
type input "Risotto Frutti Di Mare"
click at [908, 286] on icon "Branch-specific-item" at bounding box center [901, 290] width 14 height 14
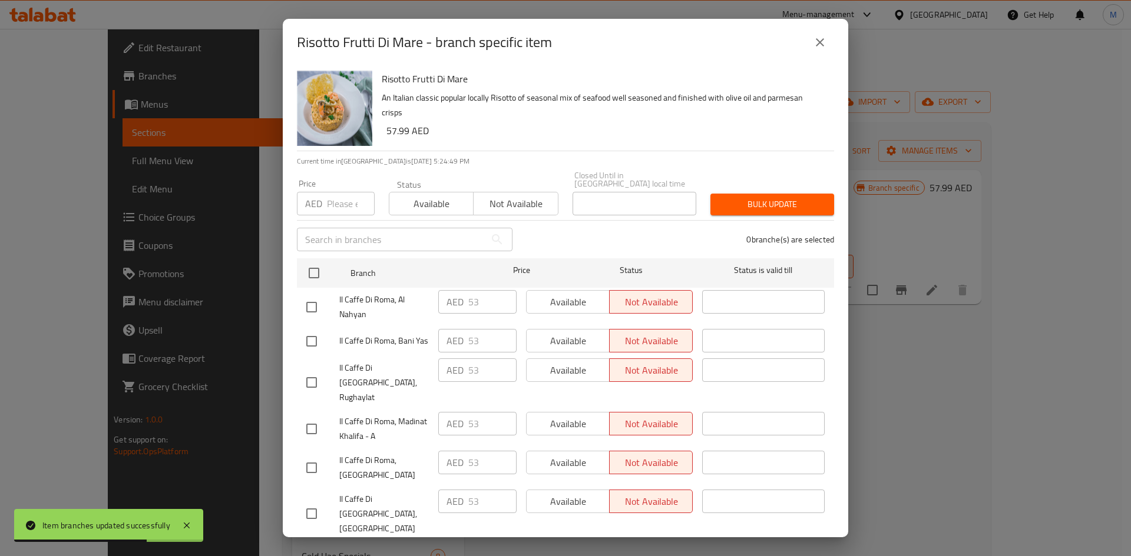
drag, startPoint x: 314, startPoint y: 267, endPoint x: 333, endPoint y: 228, distance: 42.9
click at [314, 268] on input "checkbox" at bounding box center [314, 273] width 25 height 25
checkbox input "true"
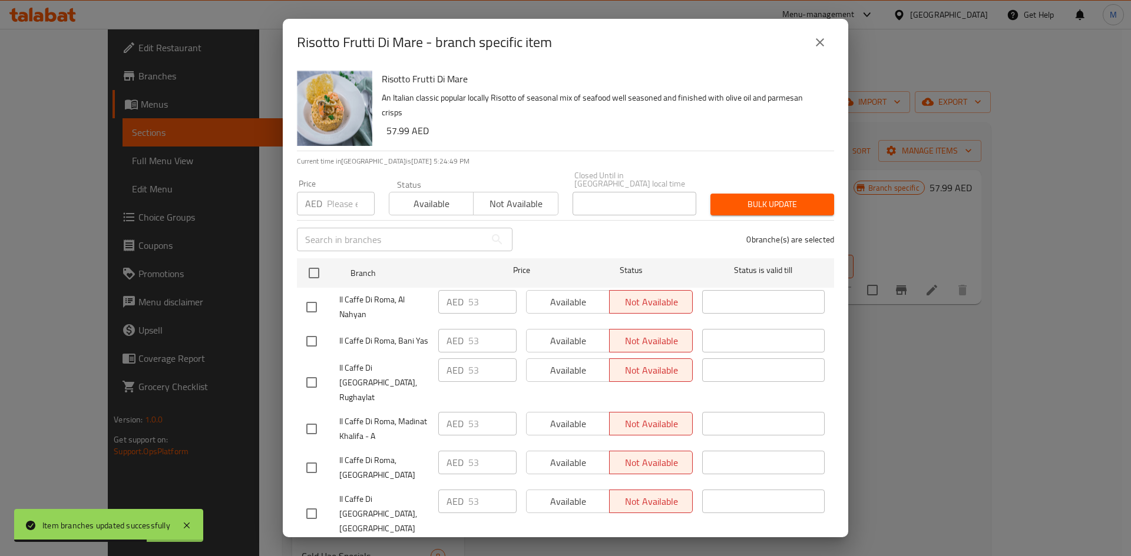
checkbox input "true"
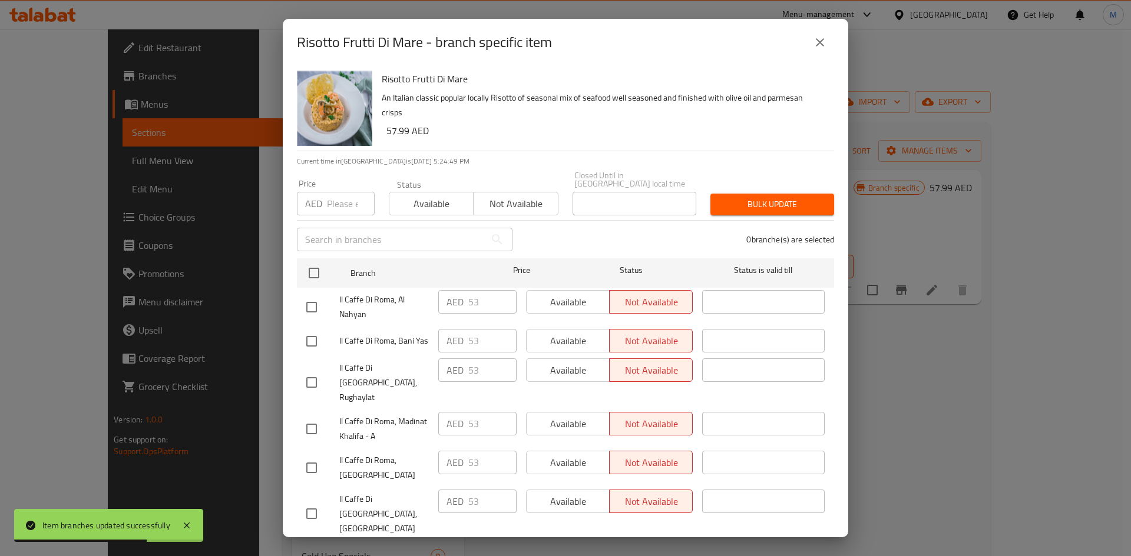
checkbox input "true"
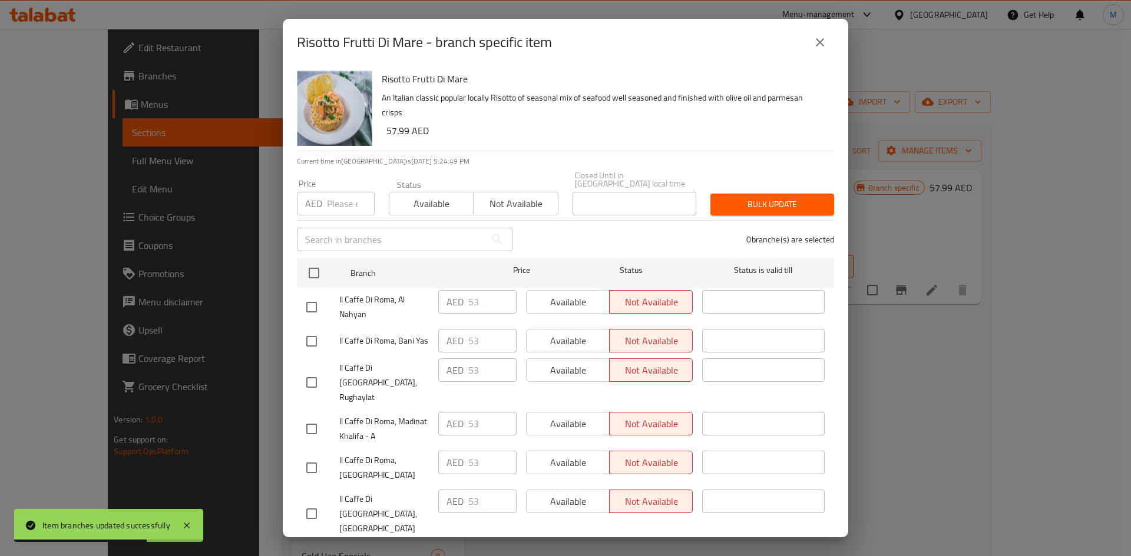
checkbox input "true"
click at [341, 207] on input "number" at bounding box center [351, 204] width 48 height 24
paste input "57.99"
type input "57.99"
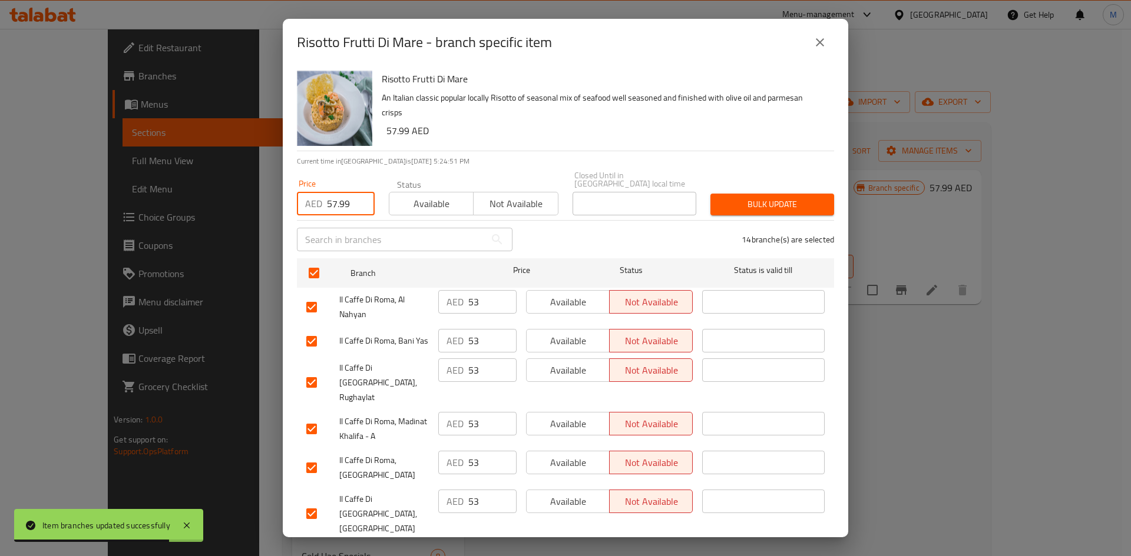
click at [741, 196] on button "Bulk update" at bounding box center [772, 205] width 124 height 22
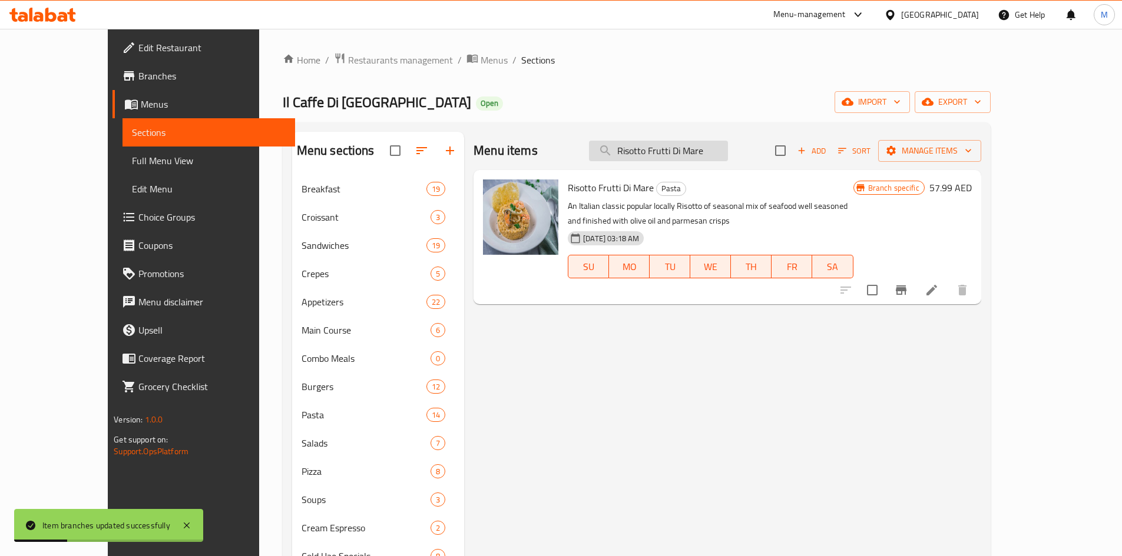
click at [705, 148] on input "Risotto Frutti Di Mare" at bounding box center [658, 151] width 139 height 21
paste input "Pasta Carbonara"
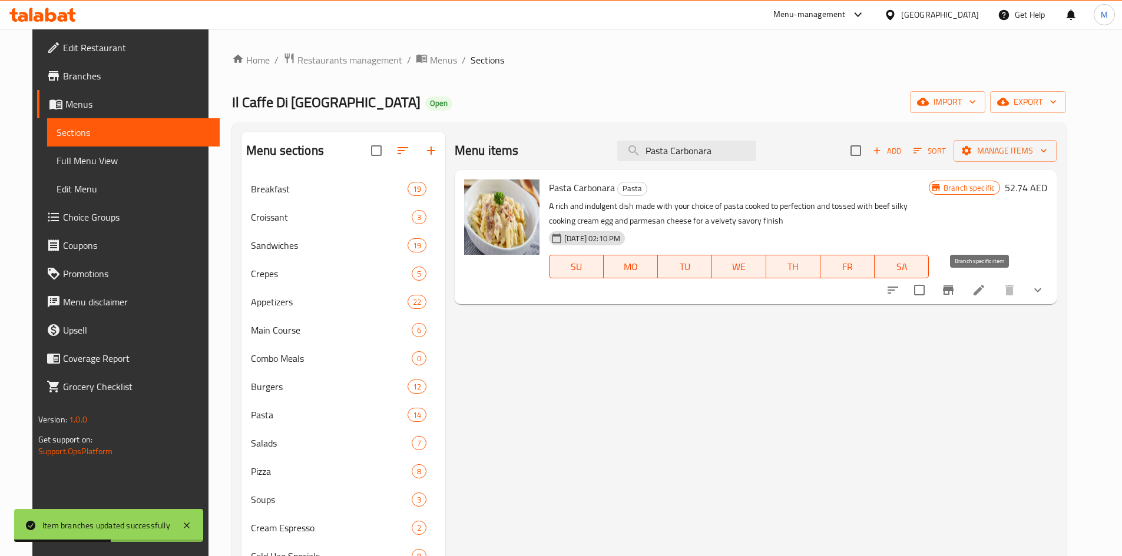
type input "Pasta Carbonara"
click at [955, 285] on icon "Branch-specific-item" at bounding box center [948, 290] width 14 height 14
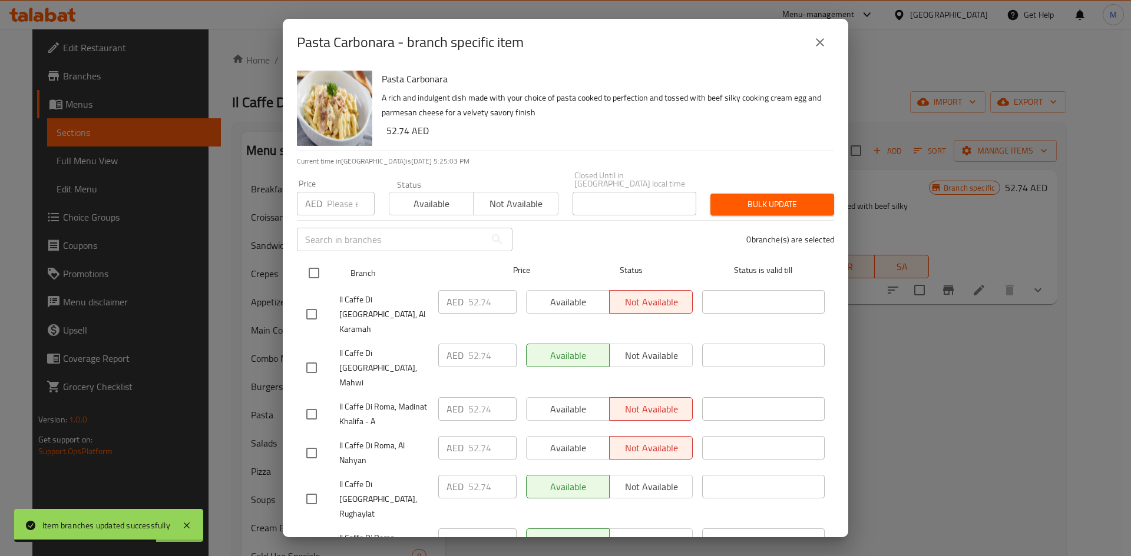
click at [317, 274] on input "checkbox" at bounding box center [314, 273] width 25 height 25
checkbox input "true"
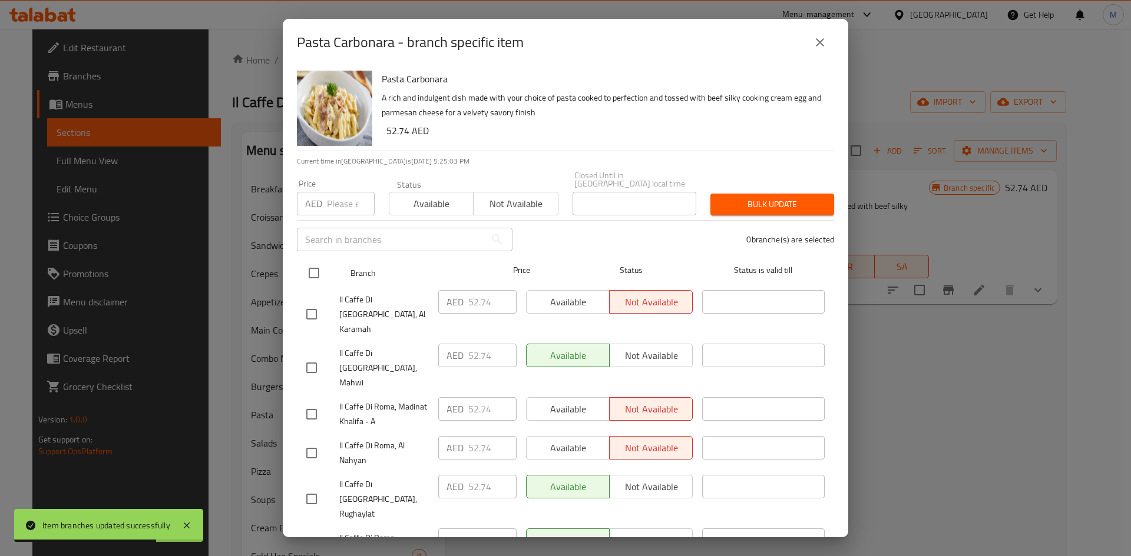
checkbox input "true"
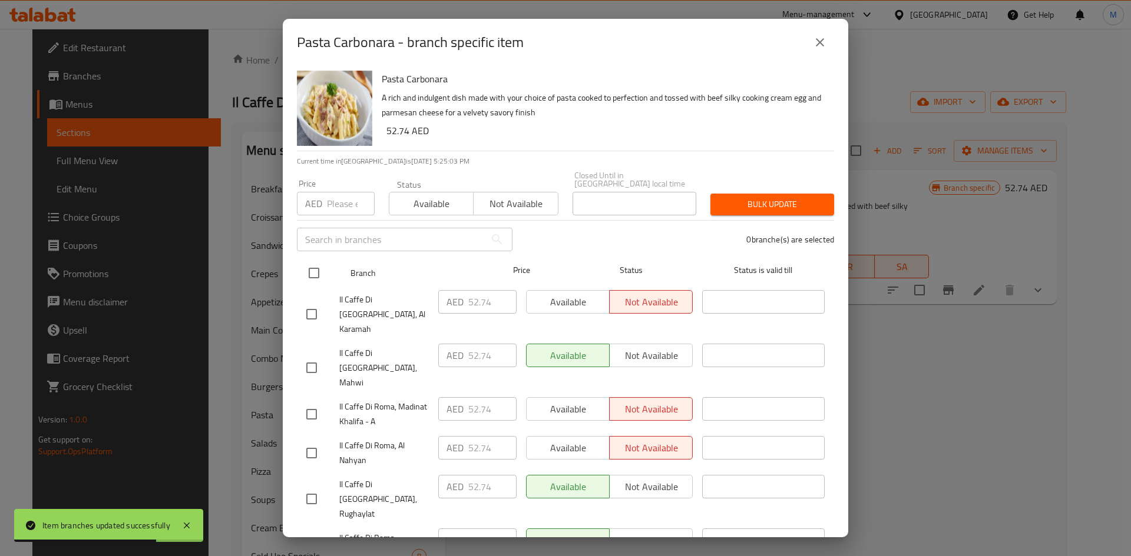
checkbox input "true"
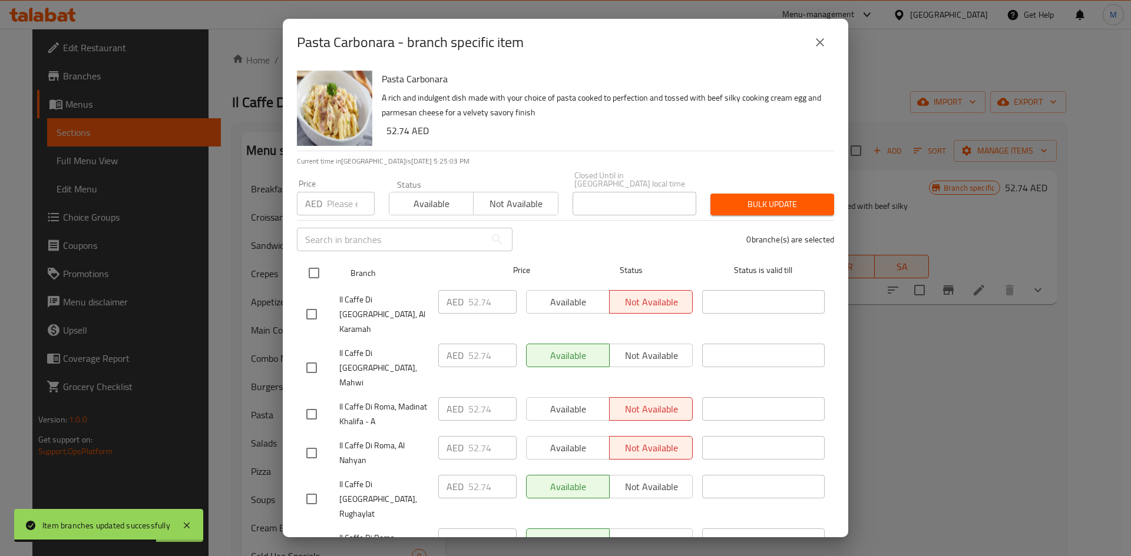
checkbox input "true"
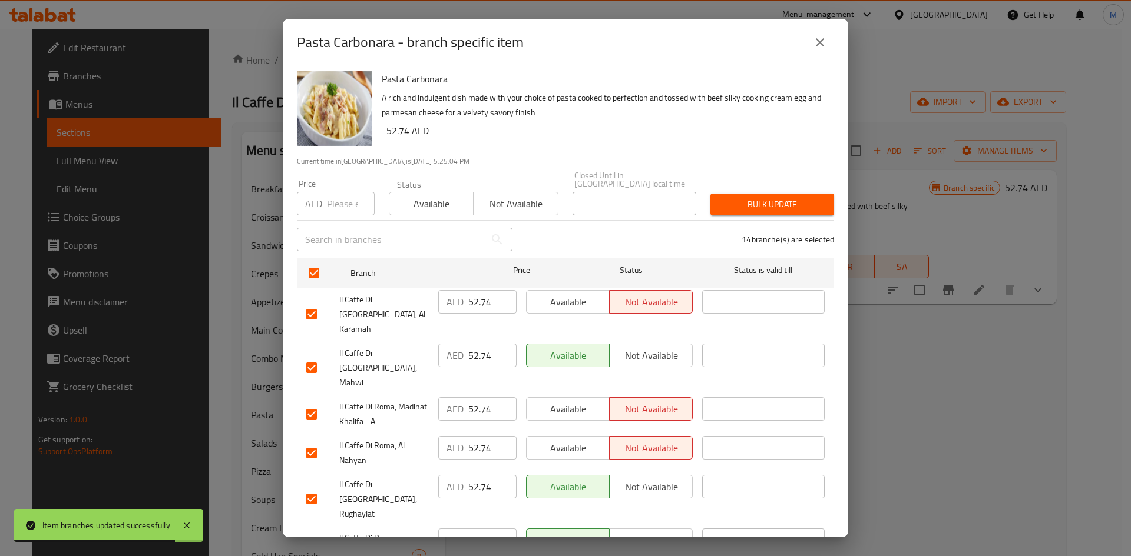
click at [329, 207] on input "number" at bounding box center [351, 204] width 48 height 24
paste input "54.99"
type input "54.99"
click at [743, 203] on span "Bulk update" at bounding box center [772, 204] width 105 height 15
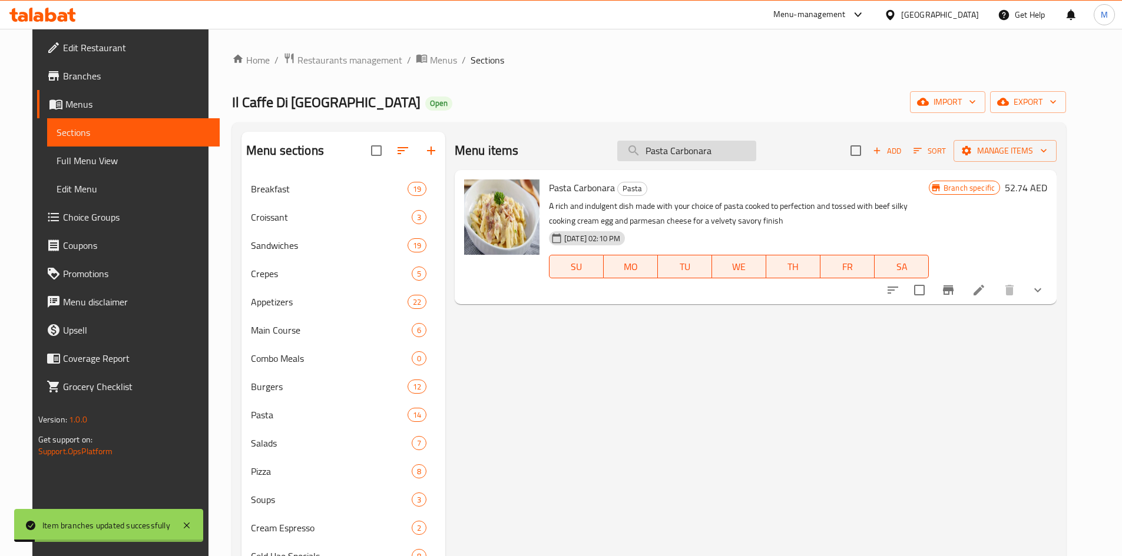
click at [719, 153] on input "Pasta Carbonara" at bounding box center [686, 151] width 139 height 21
paste input "Chicken Ceasar Piadina Sandwich"
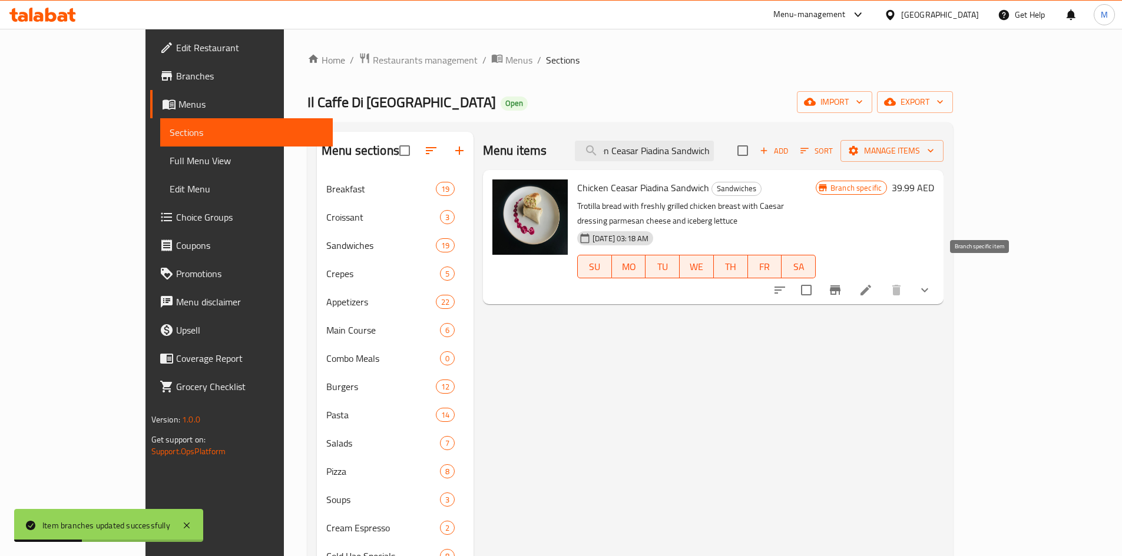
type input "Chicken Ceasar Piadina Sandwich"
click at [840, 286] on icon "Branch-specific-item" at bounding box center [835, 290] width 11 height 9
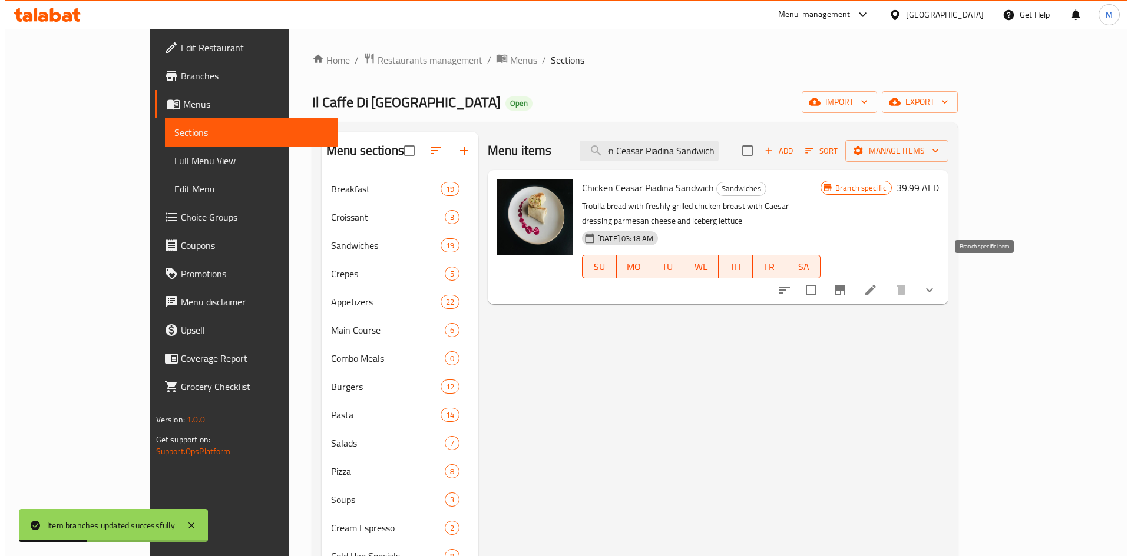
scroll to position [0, 0]
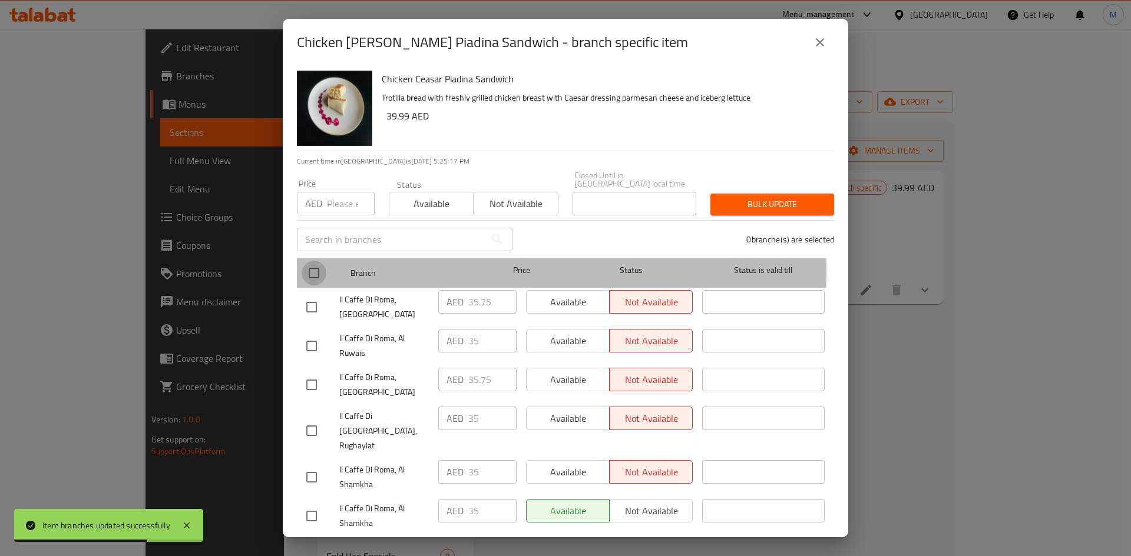
click at [314, 271] on input "checkbox" at bounding box center [314, 273] width 25 height 25
checkbox input "true"
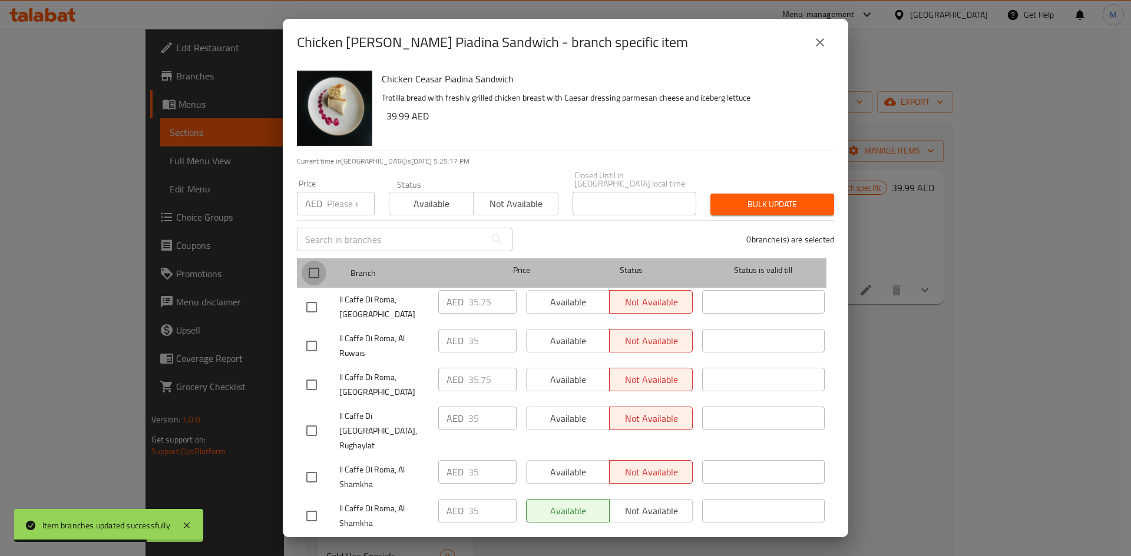
checkbox input "true"
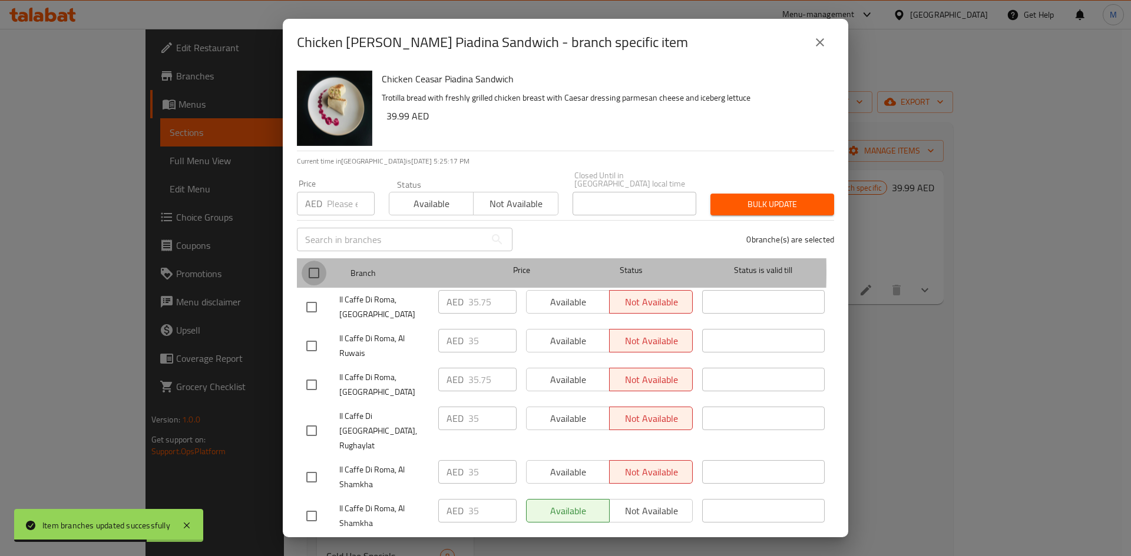
checkbox input "true"
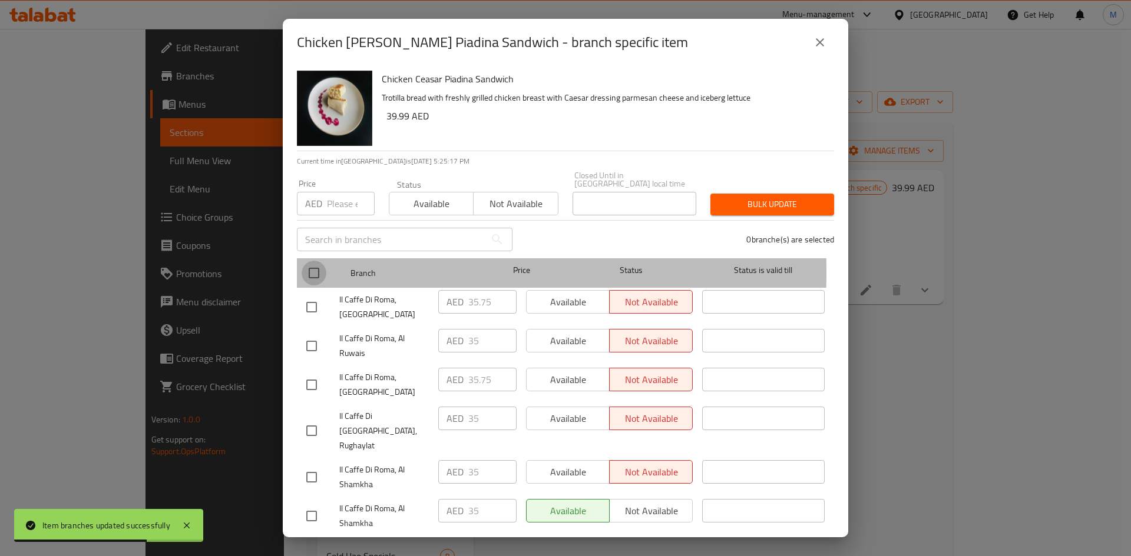
checkbox input "true"
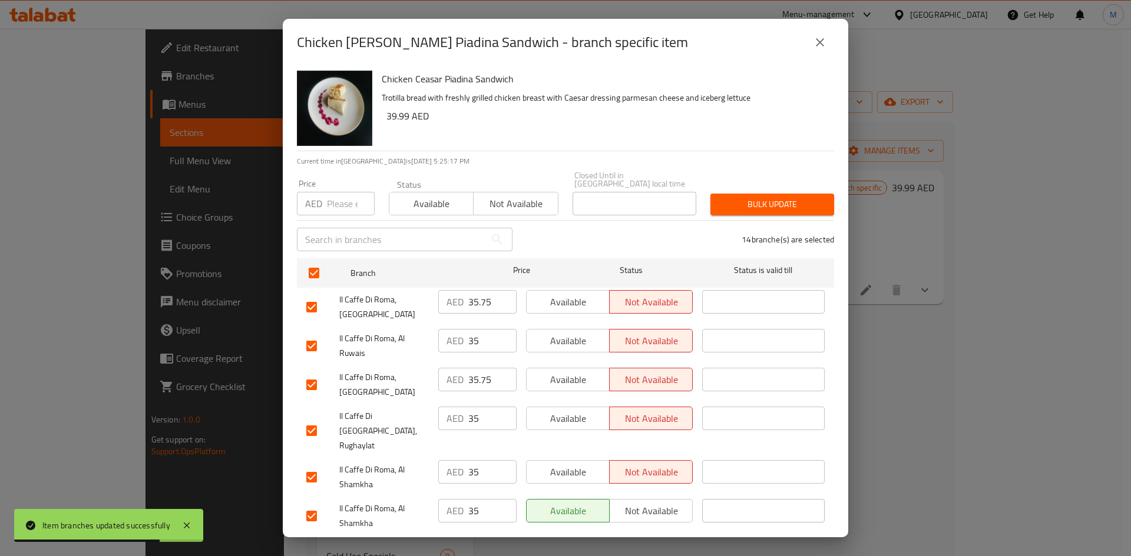
click at [340, 199] on input "number" at bounding box center [351, 204] width 48 height 24
paste input "39.99"
type input "39.99"
click at [764, 208] on span "Bulk update" at bounding box center [772, 204] width 105 height 15
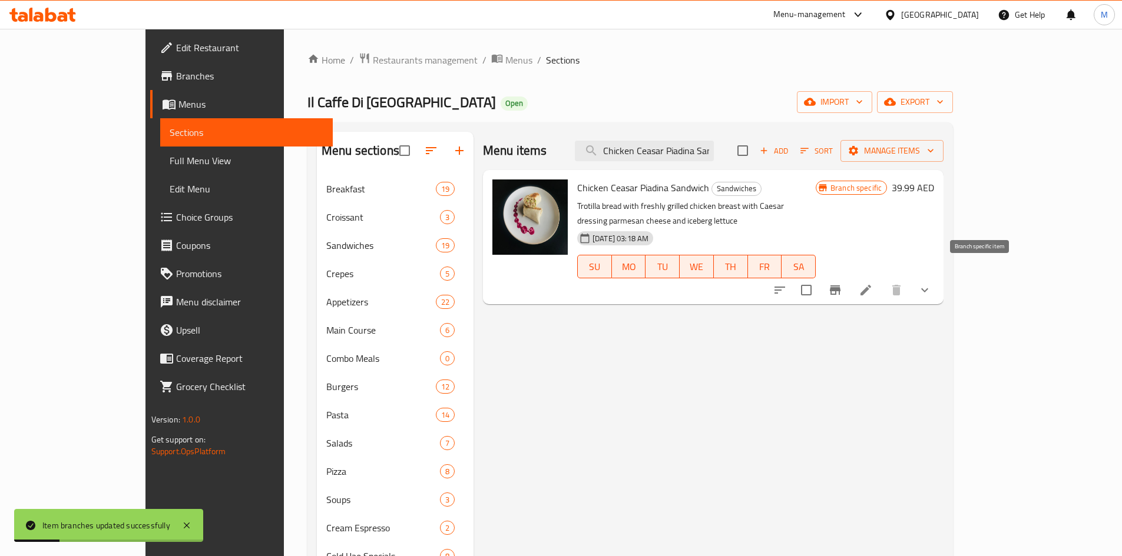
click at [840, 286] on icon "Branch-specific-item" at bounding box center [835, 290] width 11 height 9
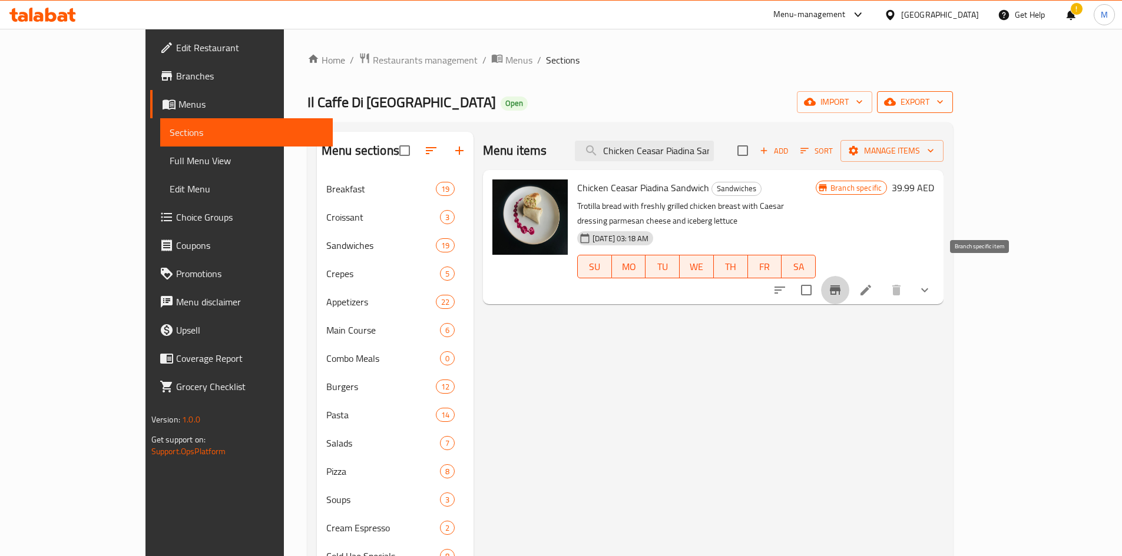
click at [943, 100] on span "export" at bounding box center [914, 102] width 57 height 15
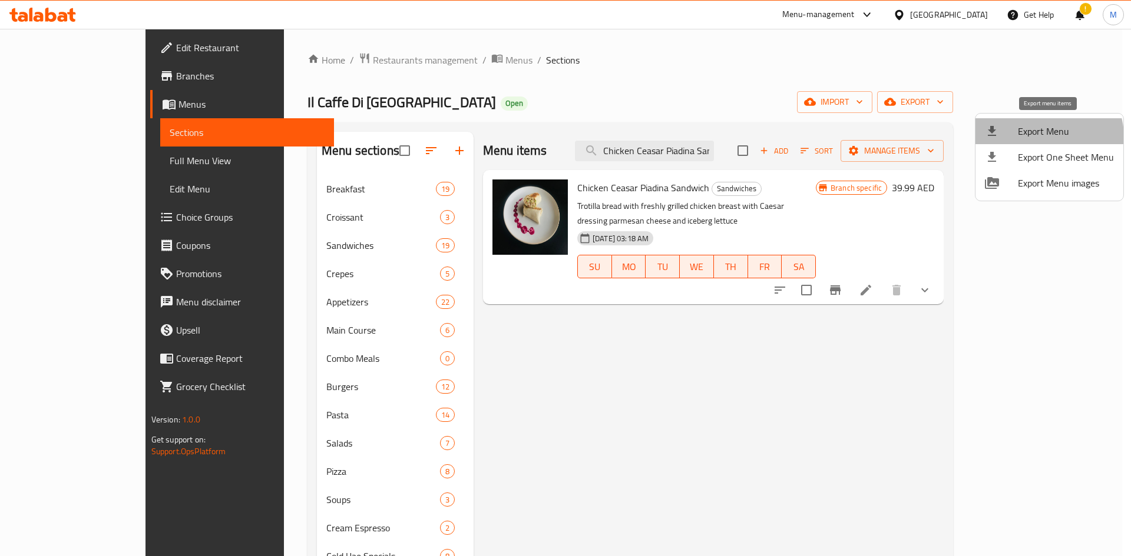
click at [1046, 137] on span "Export Menu" at bounding box center [1066, 131] width 96 height 14
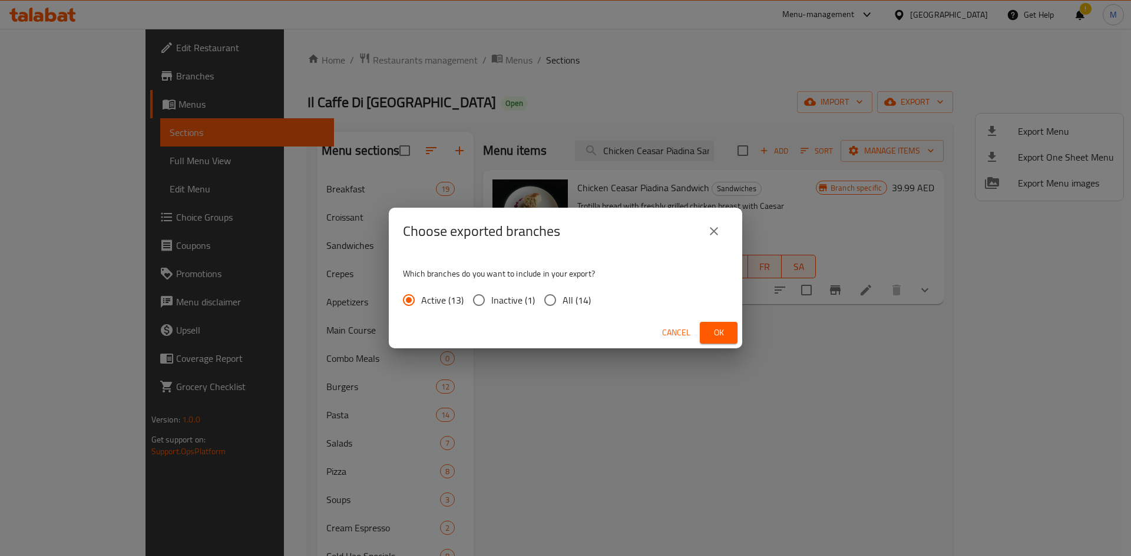
click at [646, 79] on div "Choose exported branches Which branches do you want to include in your export? …" at bounding box center [565, 278] width 1131 height 556
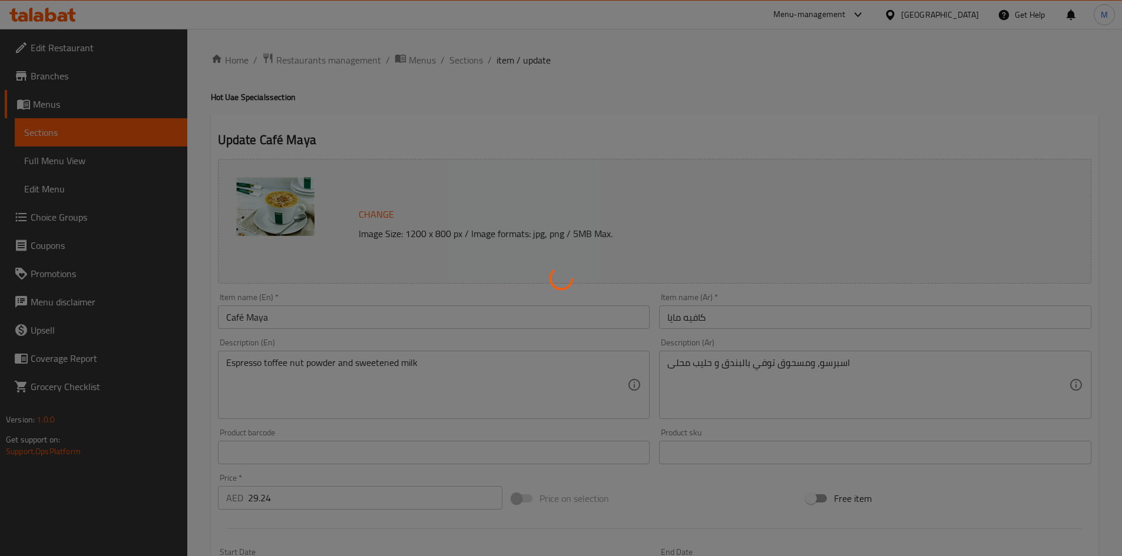
type input "الاضافات:"
type input "0"
type input "12"
type input "إختيارك من حجم:"
type input "1"
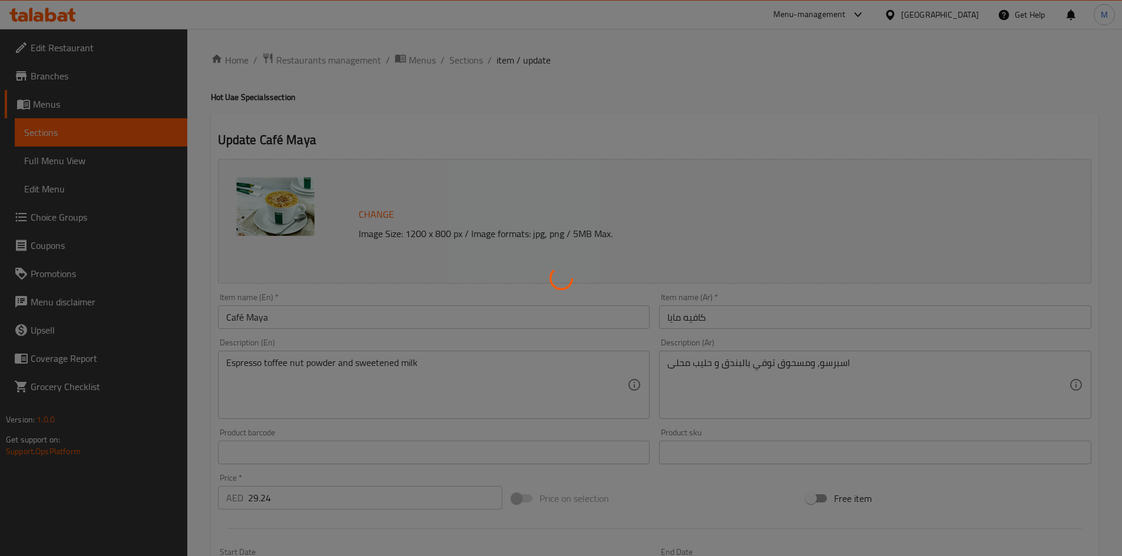
type input "1"
type input "الطبقة الإضافية"
type input "0"
type input "1"
type input "اختيار:"
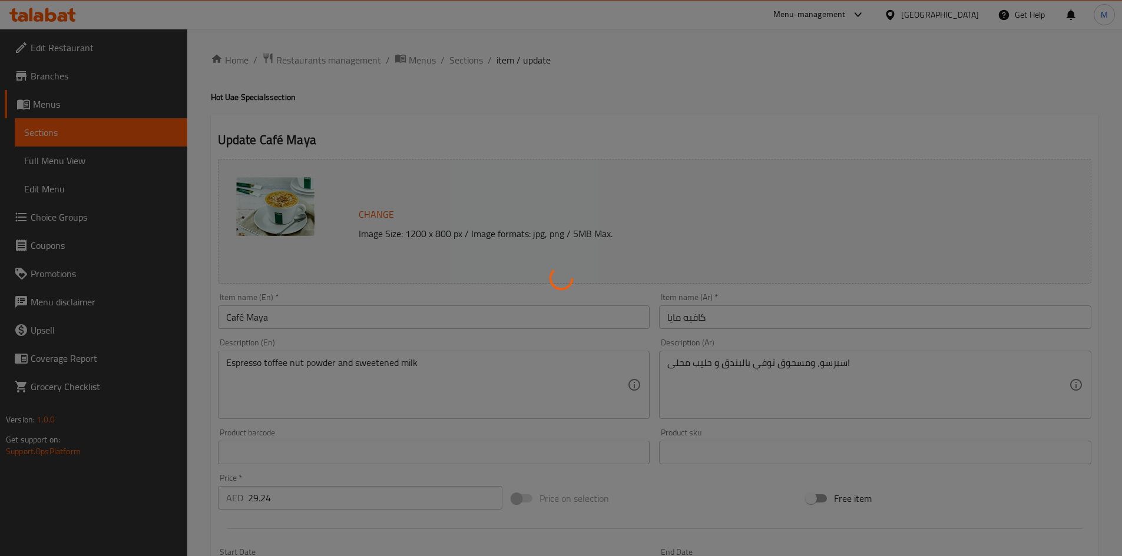
type input "0"
type input "1"
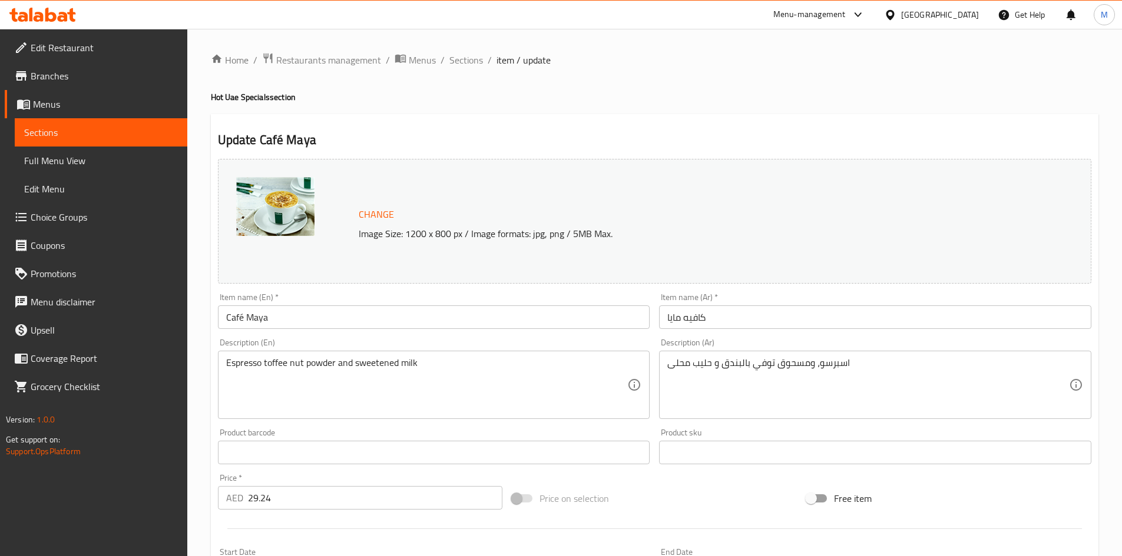
click at [61, 215] on span "Choice Groups" at bounding box center [104, 217] width 147 height 14
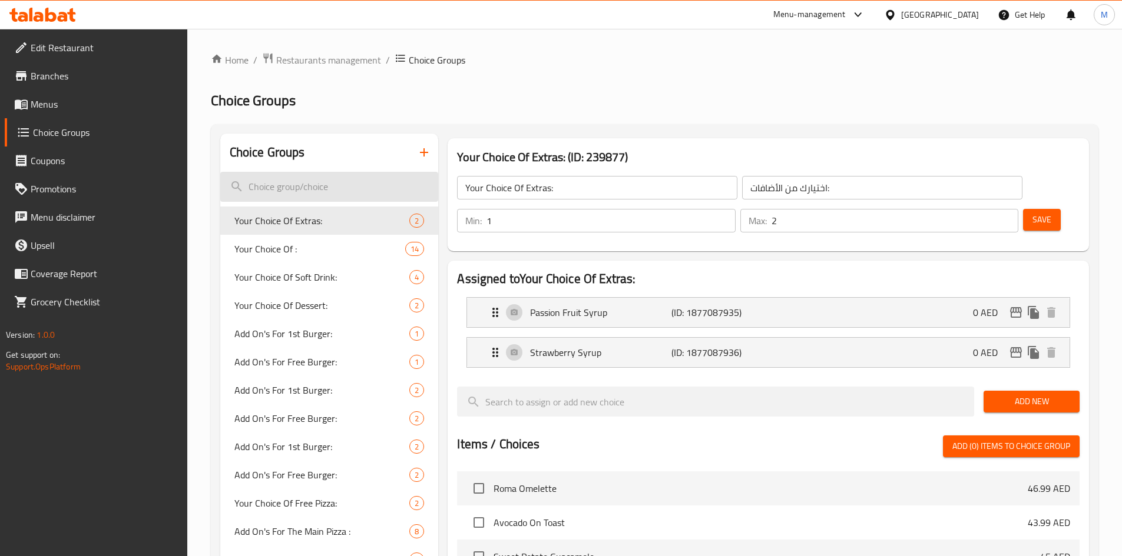
click at [311, 179] on input "search" at bounding box center [329, 187] width 218 height 30
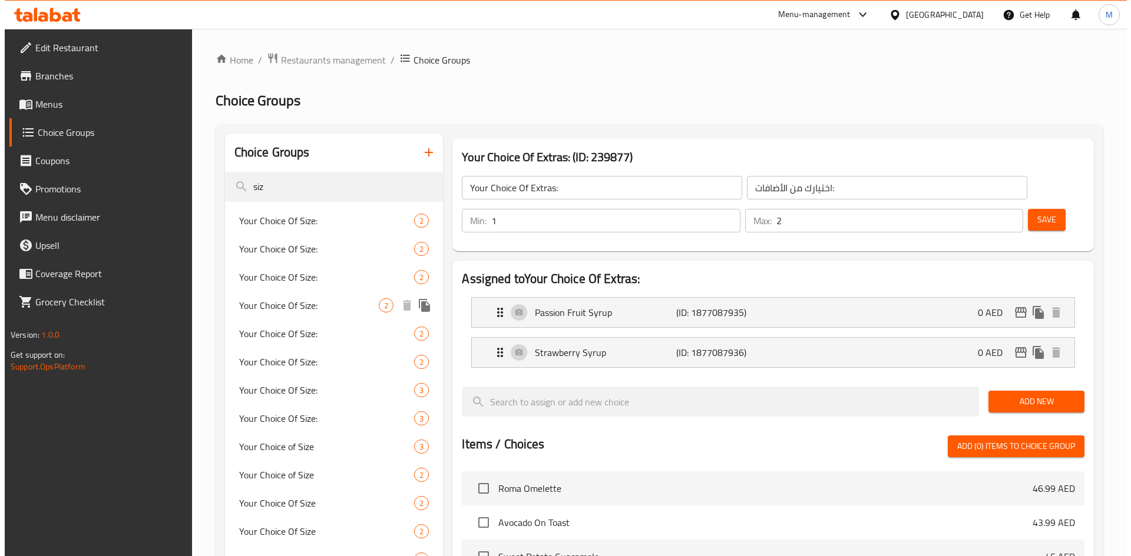
scroll to position [59, 0]
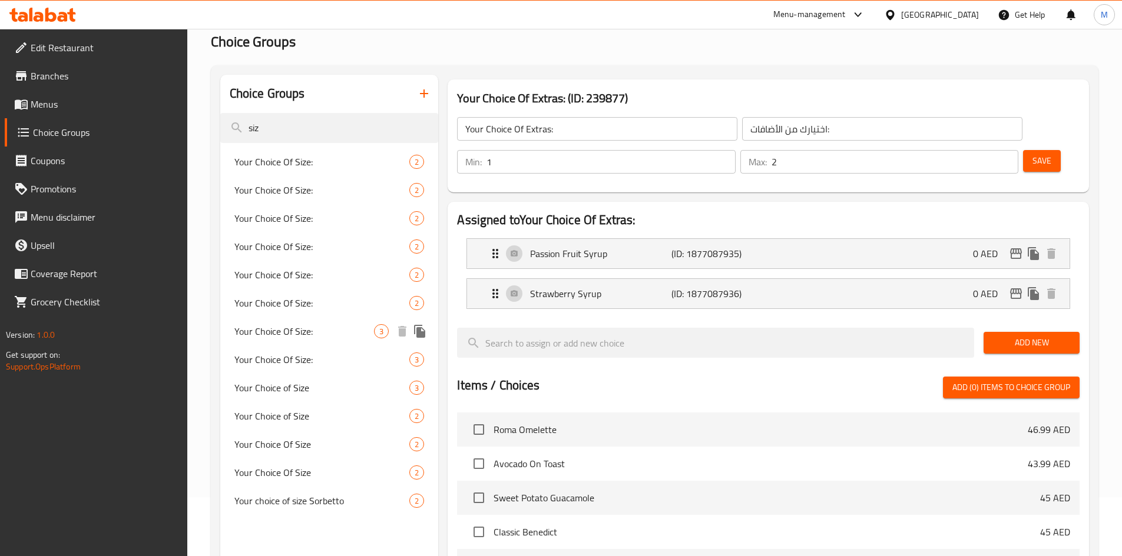
type input "siz"
click at [253, 330] on span "Your Choice Of Size:" at bounding box center [304, 331] width 140 height 14
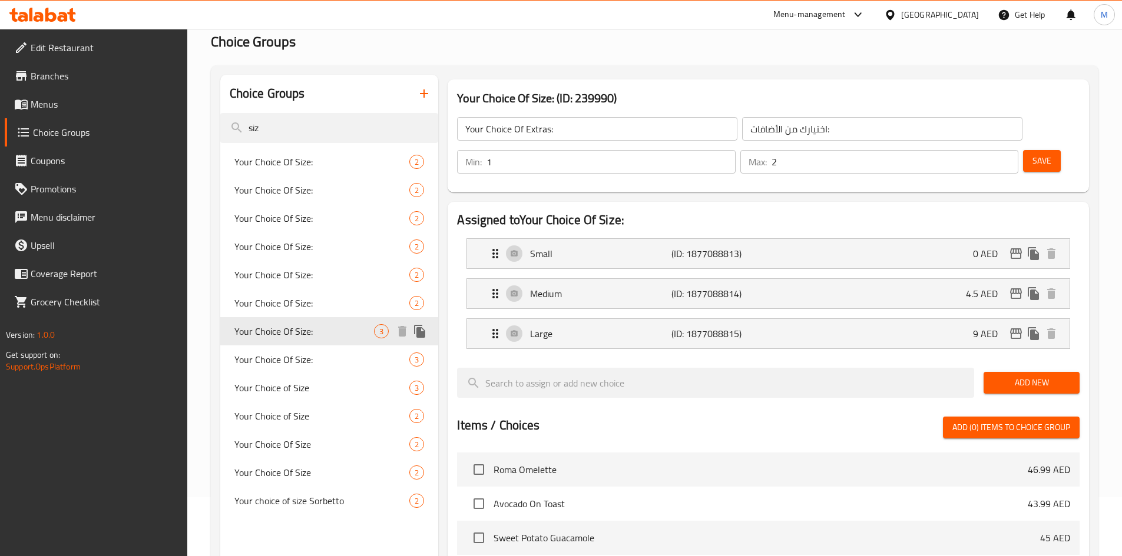
type input "Your Choice Of Size:"
type input "اختيارك من الحجم:"
type input "1"
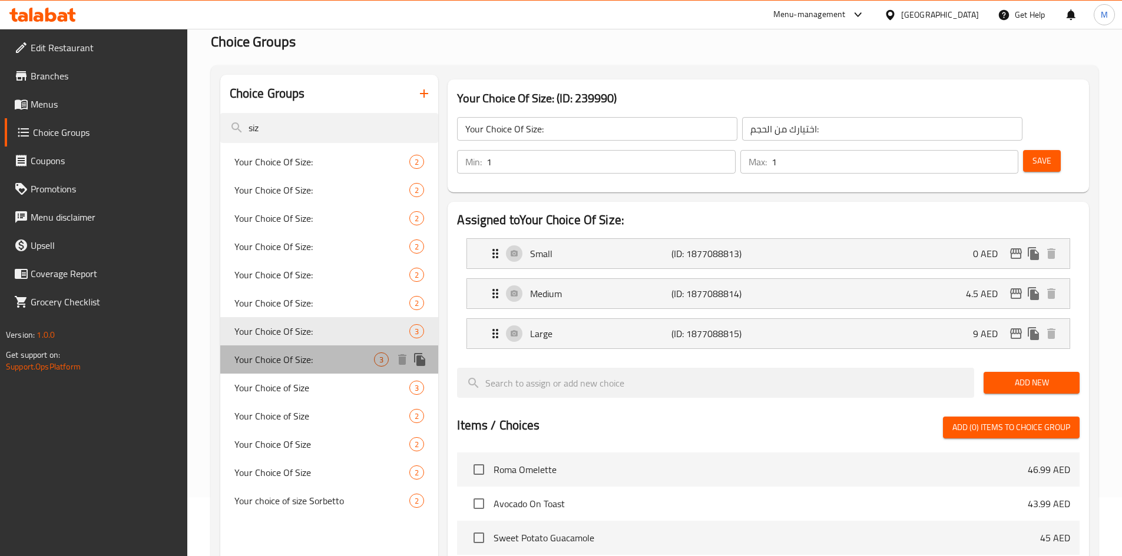
click at [297, 356] on span "Your Choice Of Size:" at bounding box center [304, 360] width 140 height 14
type input "إختيارك من حجم:"
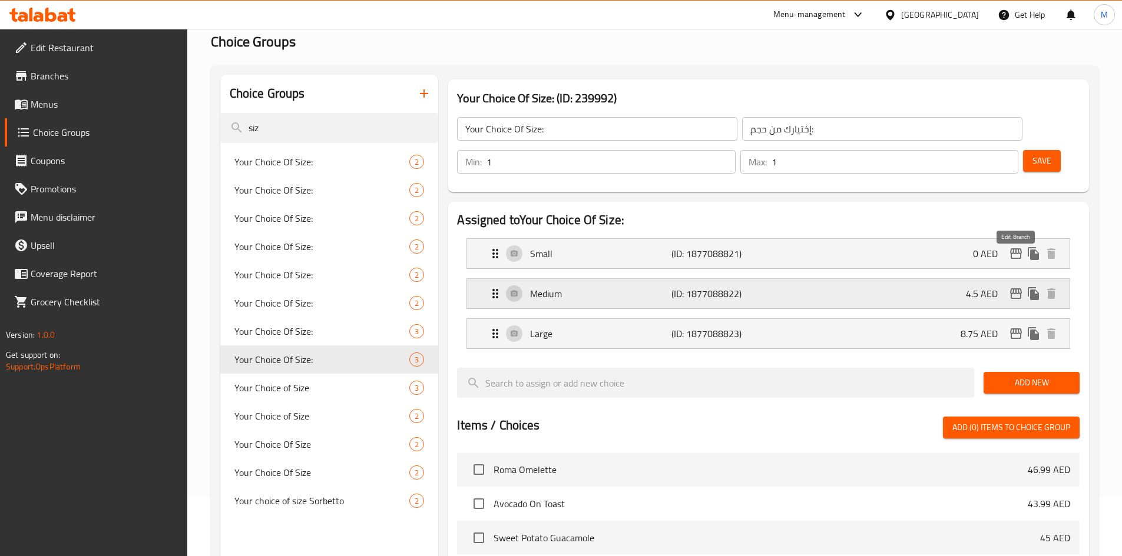
click at [1016, 289] on icon "edit" at bounding box center [1016, 294] width 12 height 11
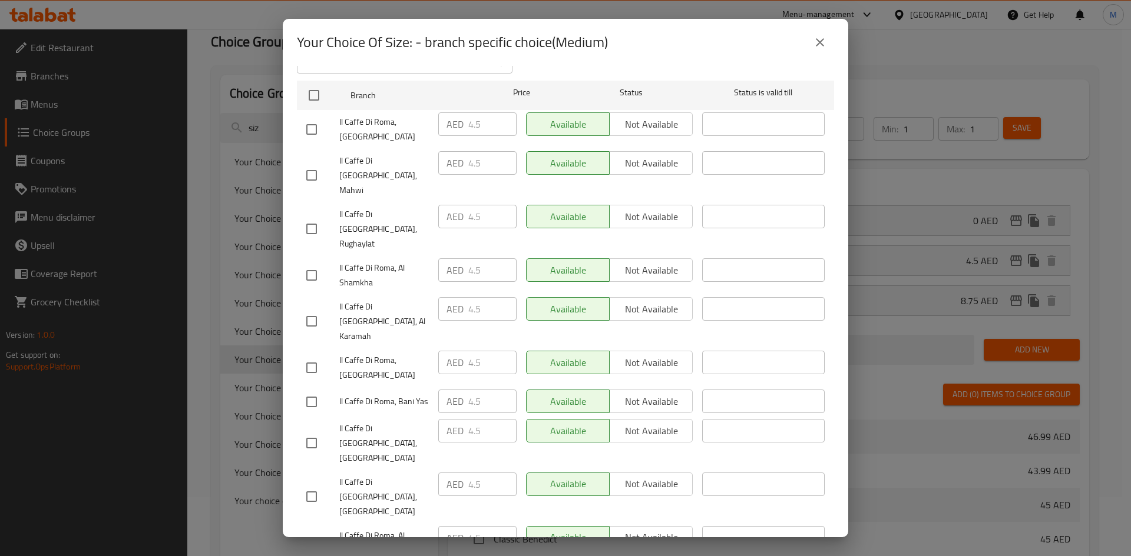
scroll to position [0, 0]
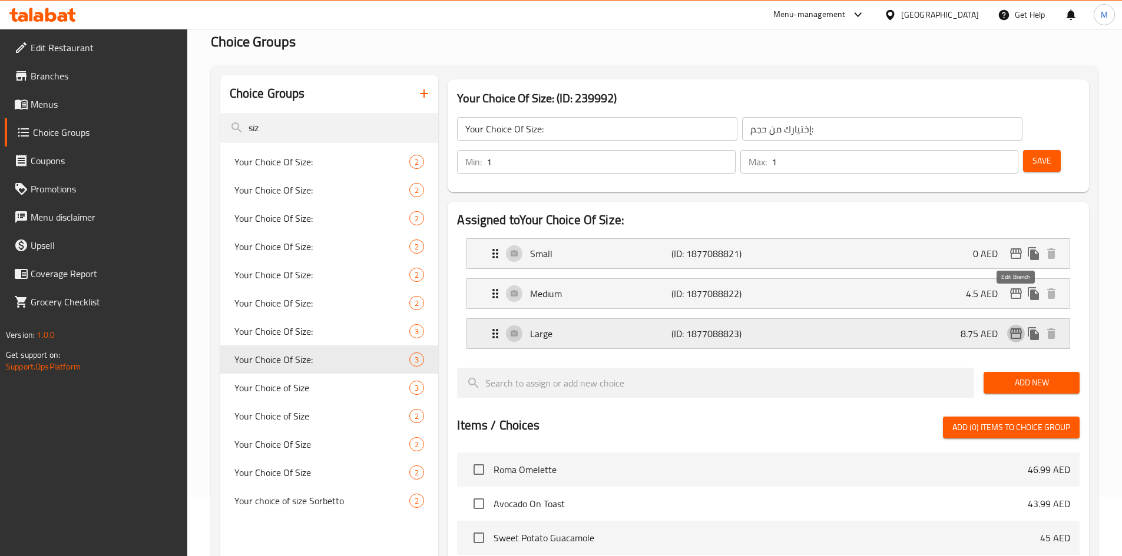
click at [1014, 327] on icon "edit" at bounding box center [1016, 334] width 14 height 14
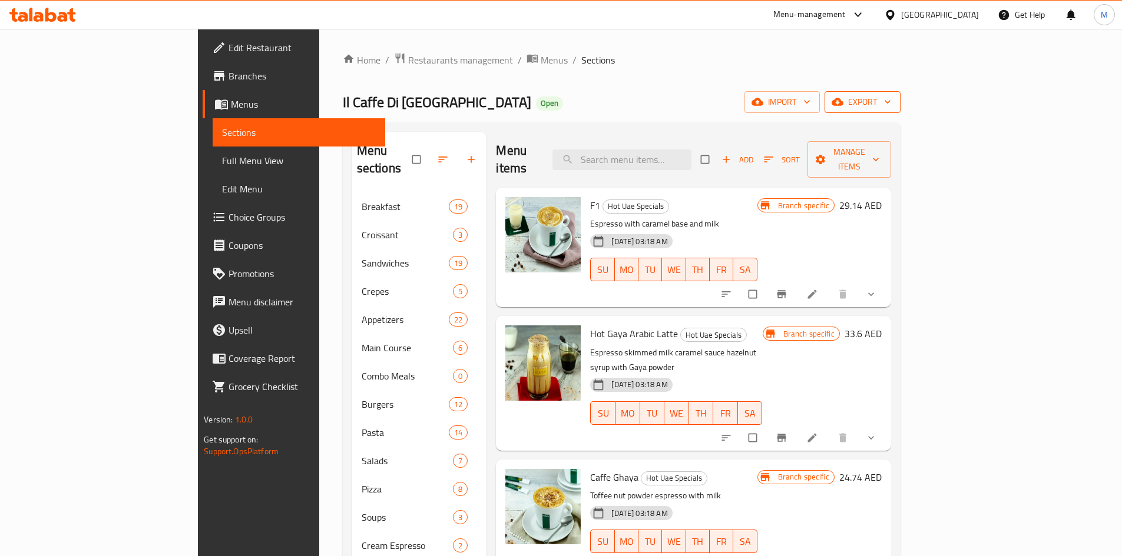
click at [900, 91] on button "export" at bounding box center [862, 102] width 76 height 22
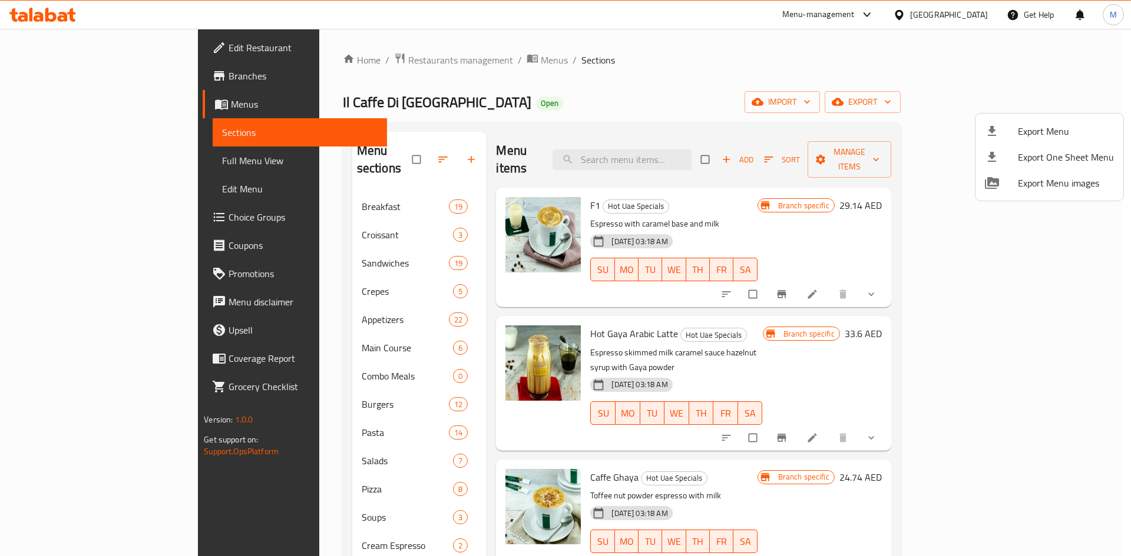
click at [1044, 131] on span "Export Menu" at bounding box center [1066, 131] width 96 height 14
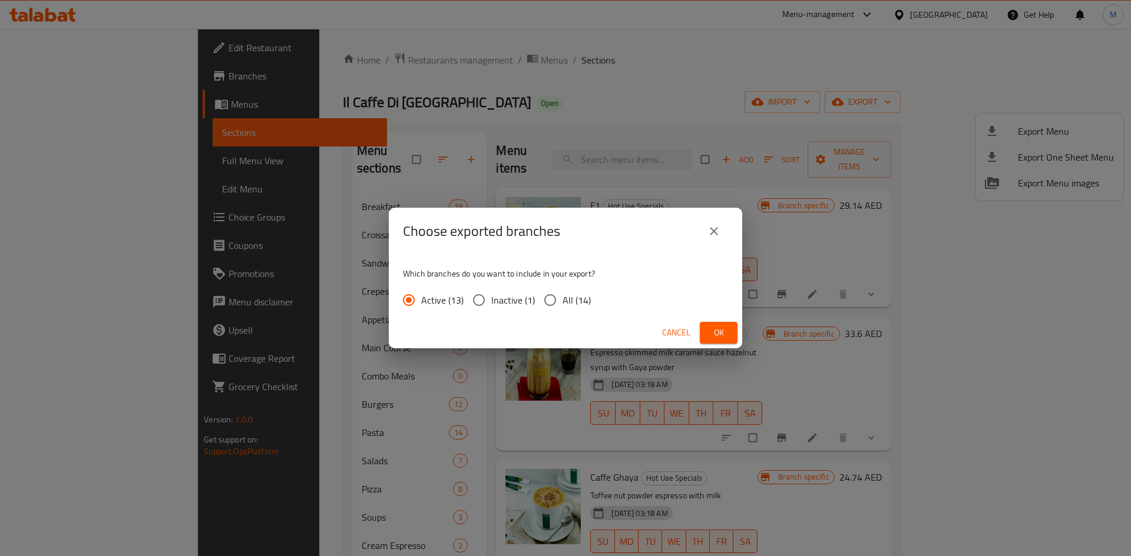
click at [551, 304] on input "All (14)" at bounding box center [550, 300] width 25 height 25
radio input "true"
click at [714, 330] on span "Ok" at bounding box center [718, 333] width 19 height 15
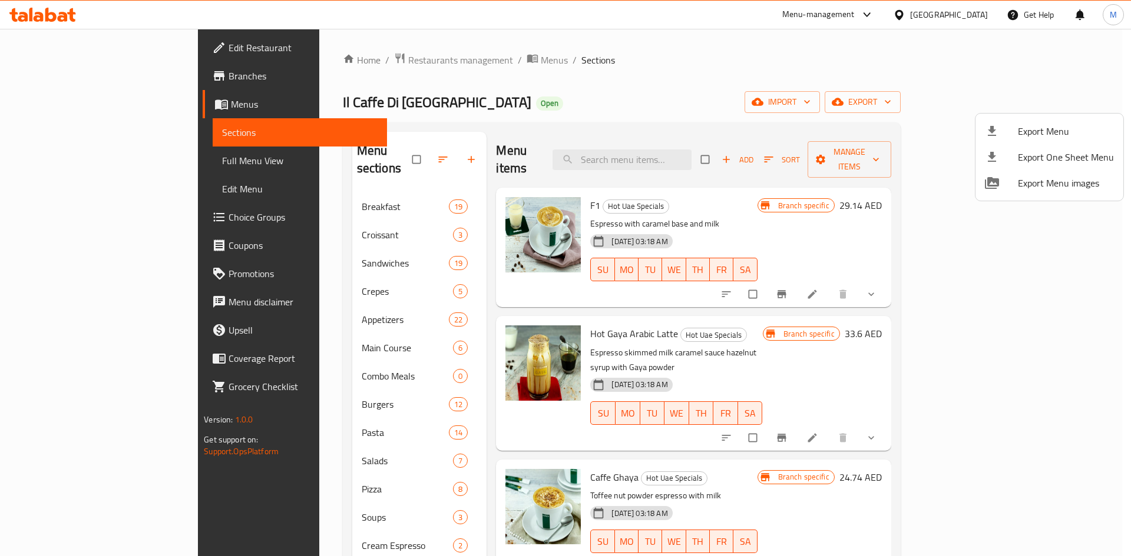
click at [75, 165] on div at bounding box center [565, 278] width 1131 height 556
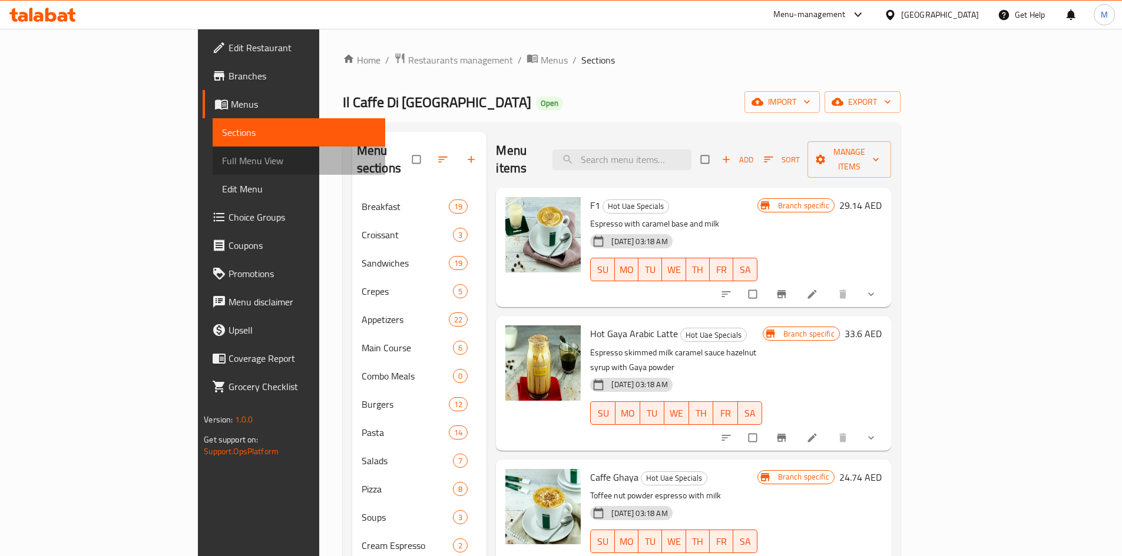
click at [222, 158] on span "Full Menu View" at bounding box center [299, 161] width 154 height 14
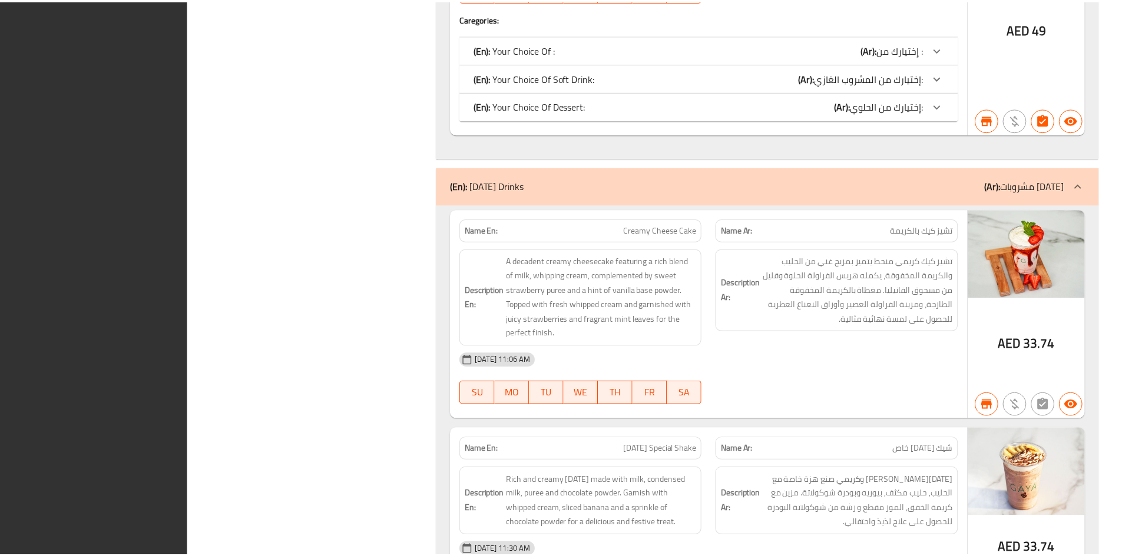
scroll to position [65392, 0]
